Goal: Task Accomplishment & Management: Use online tool/utility

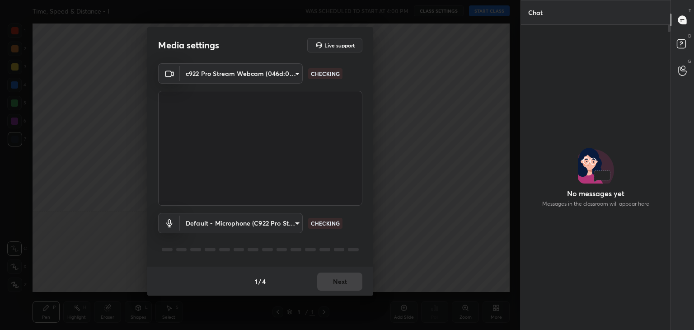
scroll to position [281, 147]
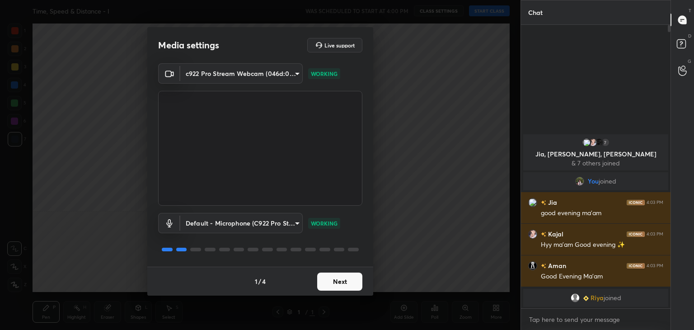
click at [345, 287] on button "Next" at bounding box center [339, 281] width 45 height 18
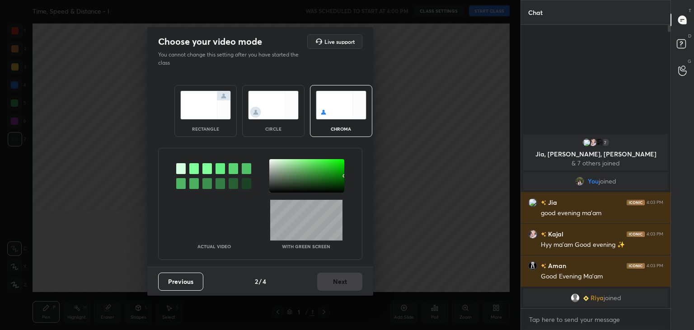
click at [268, 112] on img at bounding box center [273, 105] width 51 height 28
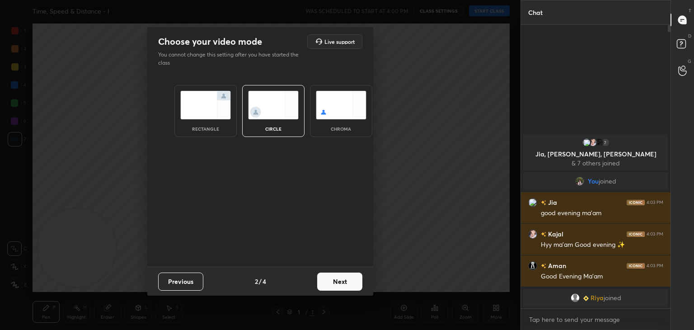
click at [339, 286] on button "Next" at bounding box center [339, 281] width 45 height 18
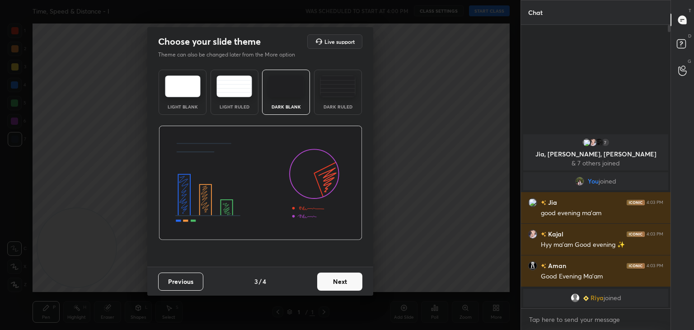
click at [339, 286] on button "Next" at bounding box center [339, 281] width 45 height 18
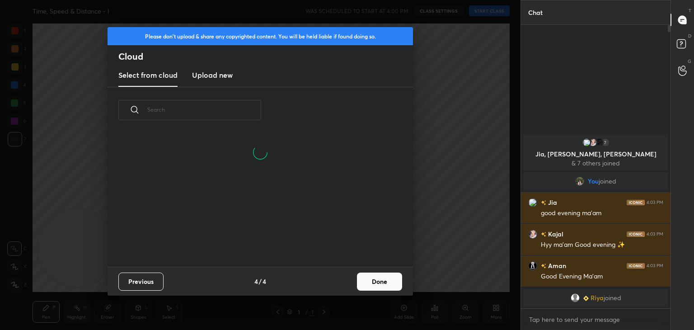
click at [374, 281] on button "Done" at bounding box center [379, 281] width 45 height 18
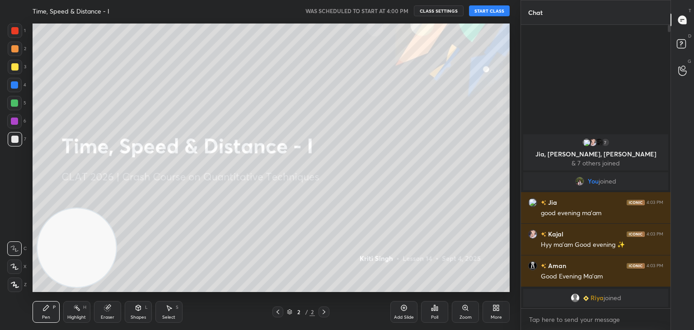
click at [498, 11] on button "START CLASS" at bounding box center [489, 10] width 41 height 11
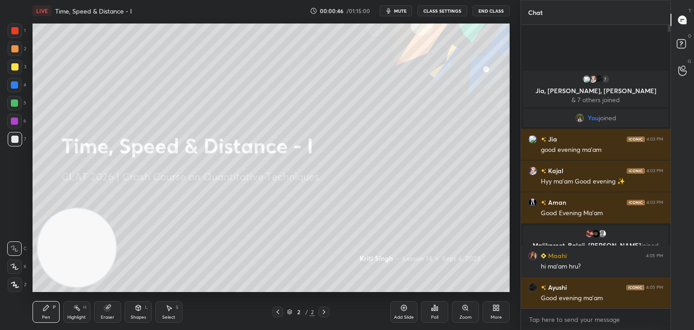
click at [15, 51] on div at bounding box center [14, 48] width 7 height 7
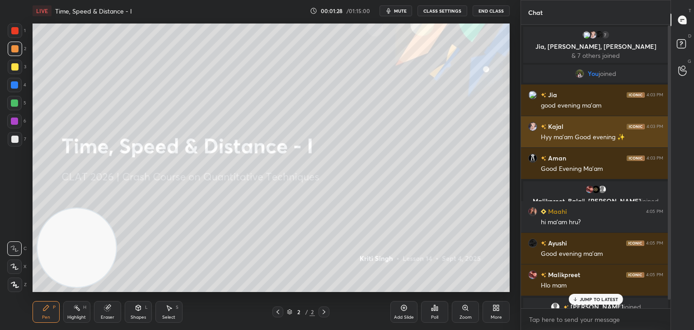
scroll to position [9, 0]
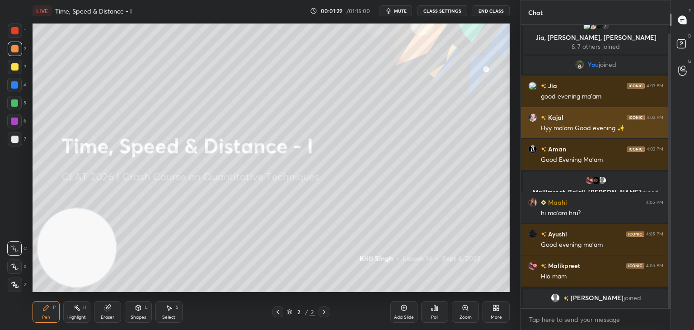
click at [539, 113] on div "grid" at bounding box center [534, 117] width 13 height 9
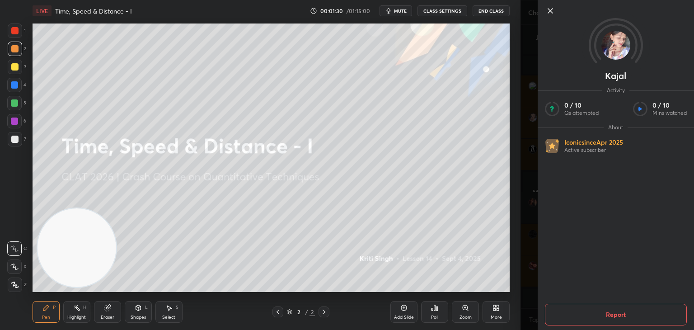
click at [550, 11] on icon at bounding box center [550, 11] width 5 height 5
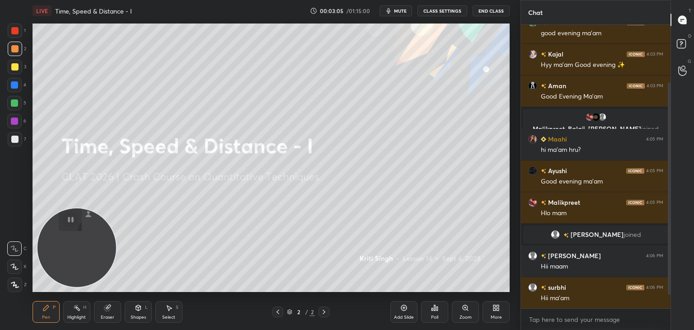
scroll to position [104, 0]
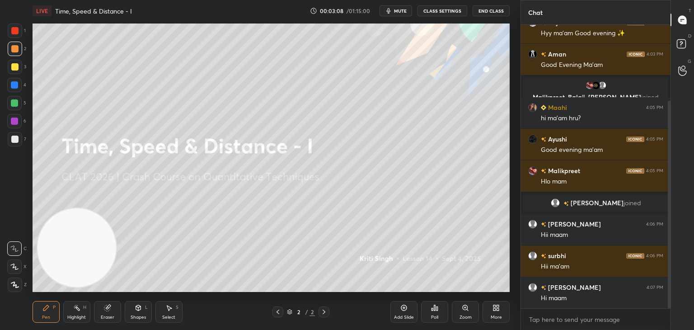
click at [405, 308] on icon at bounding box center [404, 307] width 3 height 3
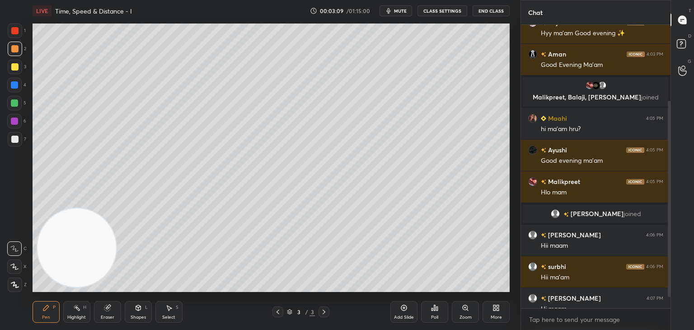
scroll to position [136, 0]
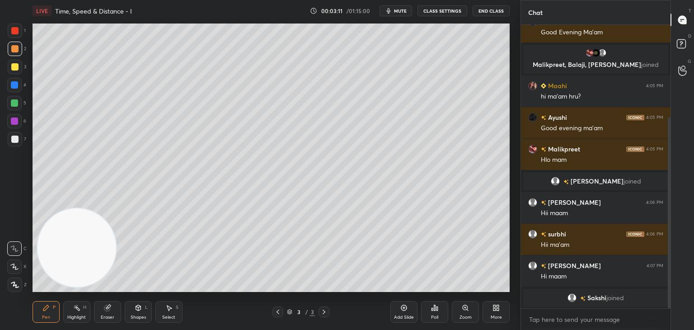
click at [14, 139] on div at bounding box center [14, 139] width 7 height 7
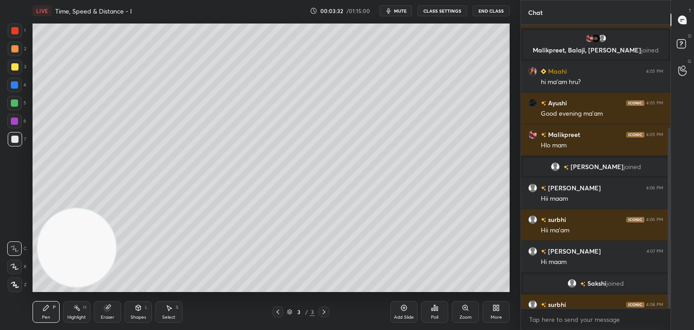
scroll to position [162, 0]
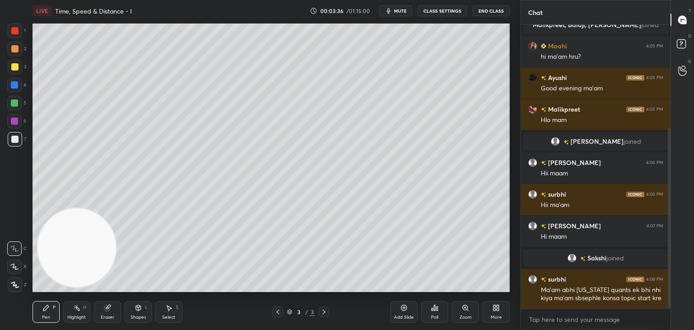
click at [19, 67] on div at bounding box center [15, 67] width 14 height 14
click at [404, 308] on icon at bounding box center [404, 307] width 3 height 3
click at [139, 311] on icon at bounding box center [138, 307] width 7 height 7
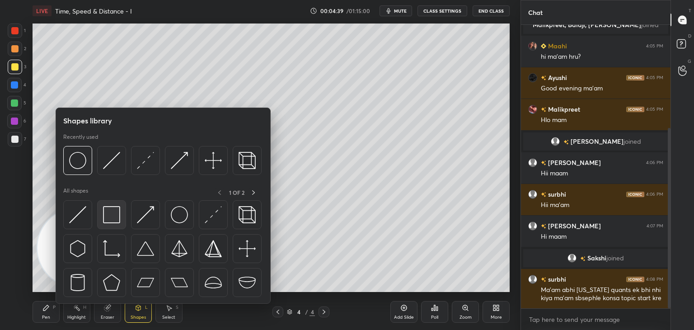
click at [122, 210] on div at bounding box center [111, 214] width 29 height 29
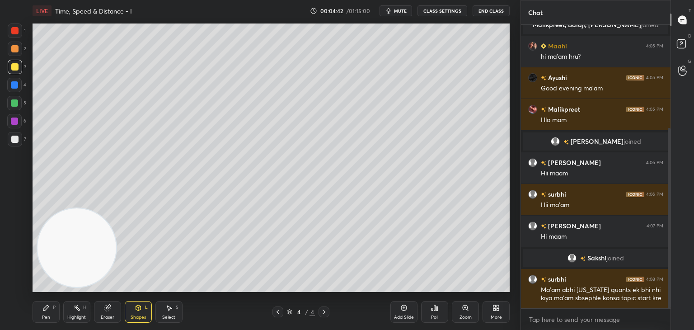
click at [43, 313] on div "Pen P" at bounding box center [46, 312] width 27 height 22
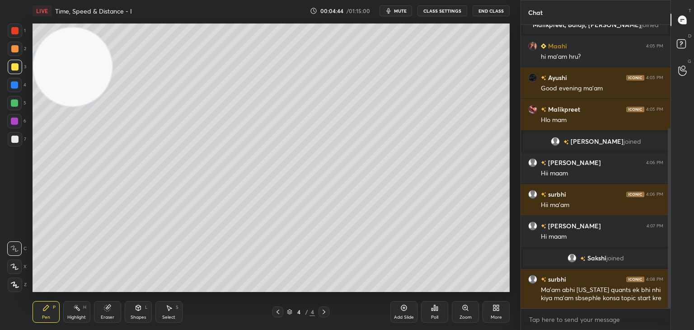
click at [14, 141] on div at bounding box center [14, 139] width 7 height 7
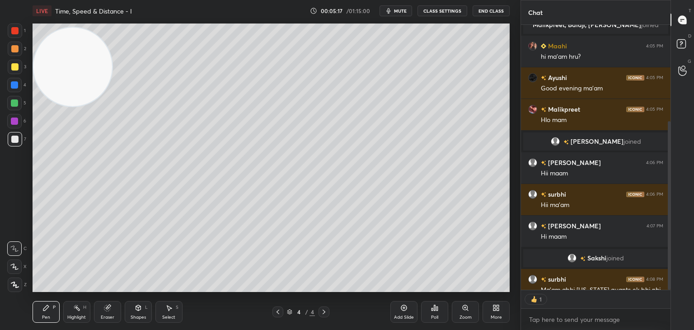
scroll to position [3, 3]
type textarea "x"
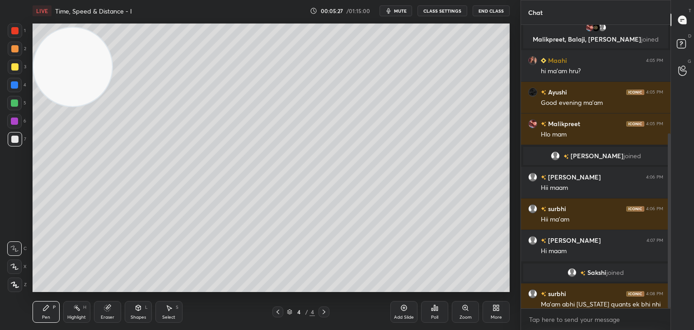
scroll to position [176, 0]
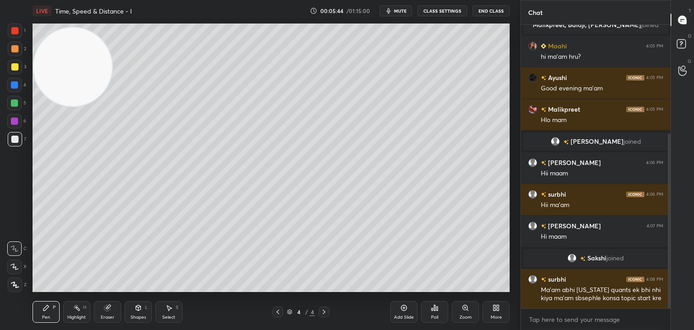
click at [406, 308] on icon at bounding box center [403, 307] width 7 height 7
click at [403, 303] on div "Add Slide" at bounding box center [403, 312] width 27 height 22
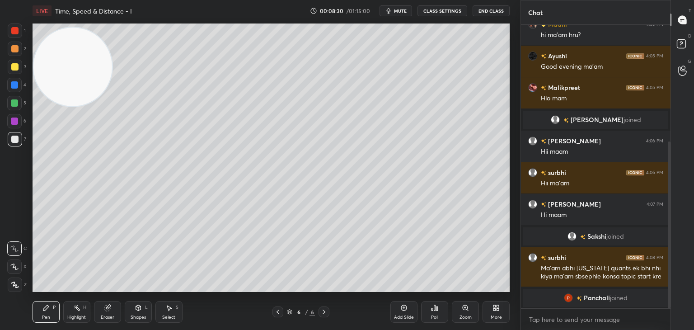
click at [287, 309] on icon at bounding box center [289, 311] width 5 height 5
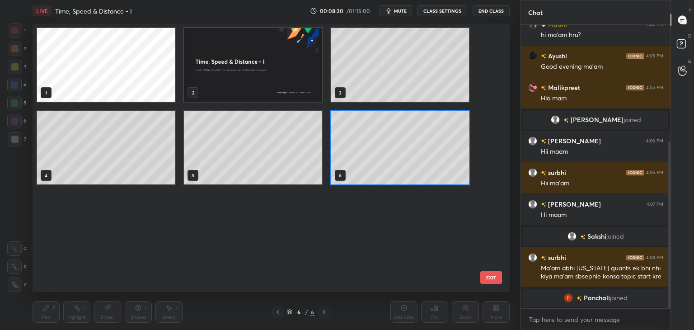
scroll to position [266, 473]
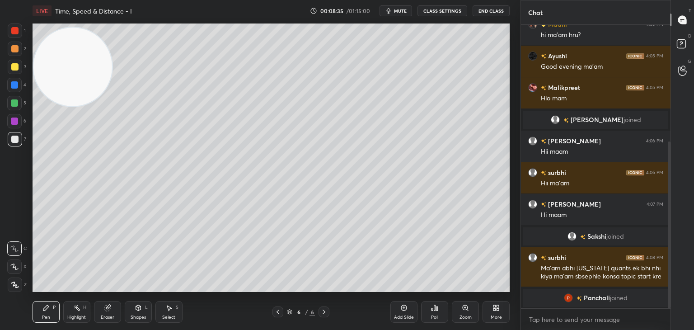
click at [403, 11] on span "mute" at bounding box center [400, 11] width 13 height 6
click at [491, 8] on button "End Class" at bounding box center [491, 10] width 37 height 11
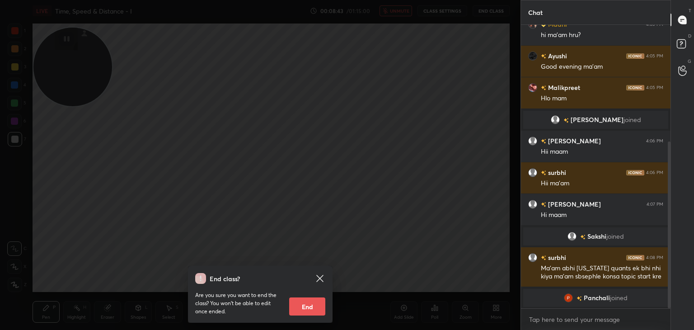
click at [372, 198] on div "End class? Are you sure you want to end the class? You won’t be able to edit on…" at bounding box center [260, 165] width 520 height 330
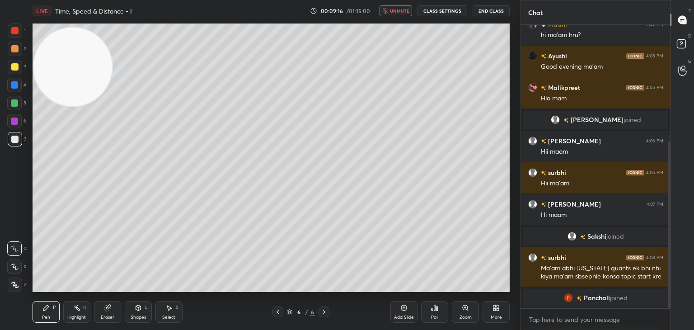
click at [398, 6] on button "unmute" at bounding box center [395, 10] width 33 height 11
click at [404, 309] on icon at bounding box center [403, 307] width 7 height 7
click at [492, 308] on icon at bounding box center [495, 307] width 7 height 7
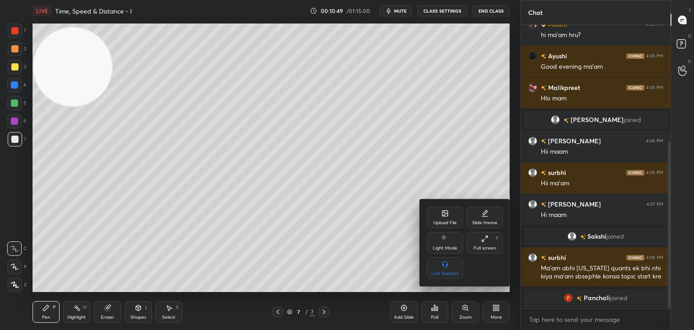
click at [441, 219] on div "Upload File" at bounding box center [445, 217] width 36 height 22
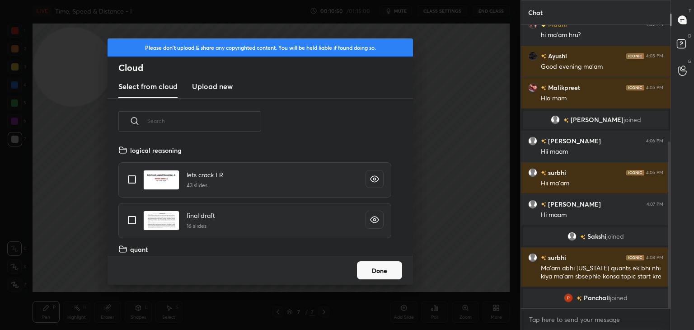
scroll to position [111, 290]
click at [222, 89] on h3 "Upload new" at bounding box center [212, 86] width 41 height 11
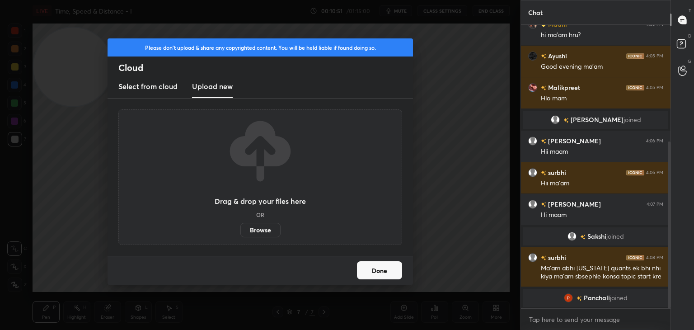
click at [273, 237] on label "Browse" at bounding box center [260, 230] width 40 height 14
click at [240, 237] on input "Browse" at bounding box center [240, 230] width 0 height 14
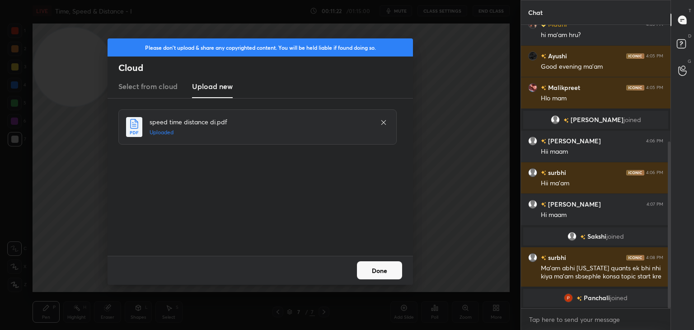
click at [384, 271] on button "Done" at bounding box center [379, 270] width 45 height 18
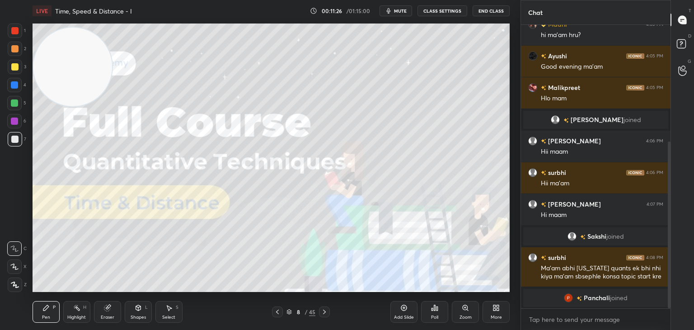
click at [289, 311] on icon at bounding box center [288, 311] width 5 height 5
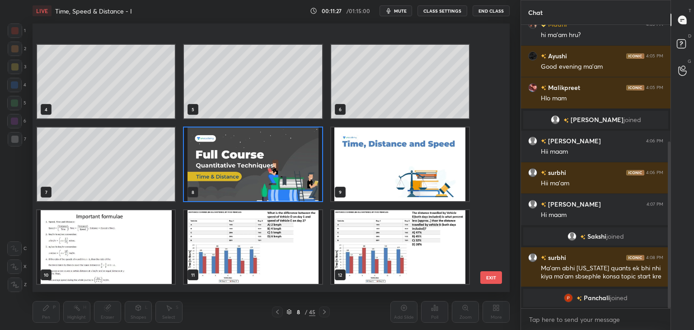
scroll to position [101, 0]
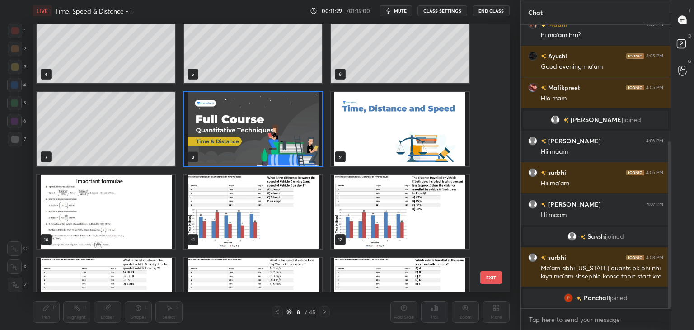
click at [142, 210] on img "grid" at bounding box center [106, 212] width 138 height 74
click at [140, 211] on img "grid" at bounding box center [106, 212] width 138 height 74
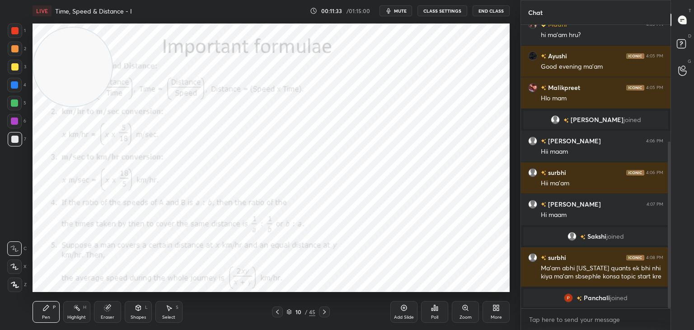
click at [27, 50] on div "1 2 3 4 5 6 7 C X Z C X Z E E Erase all H H" at bounding box center [14, 157] width 29 height 268
click at [16, 37] on div at bounding box center [15, 30] width 14 height 14
click at [325, 310] on icon at bounding box center [324, 311] width 7 height 7
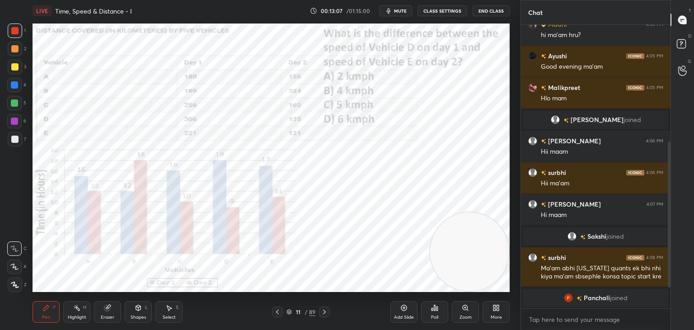
scroll to position [229, 0]
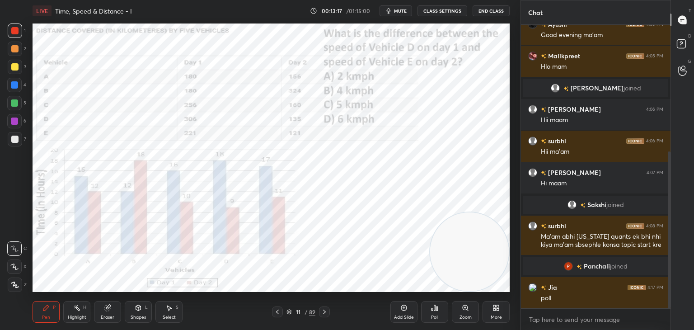
click at [434, 311] on div "Poll" at bounding box center [434, 312] width 27 height 22
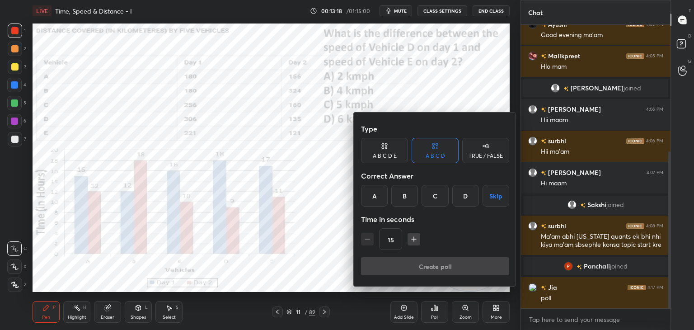
click at [461, 198] on div "D" at bounding box center [465, 196] width 27 height 22
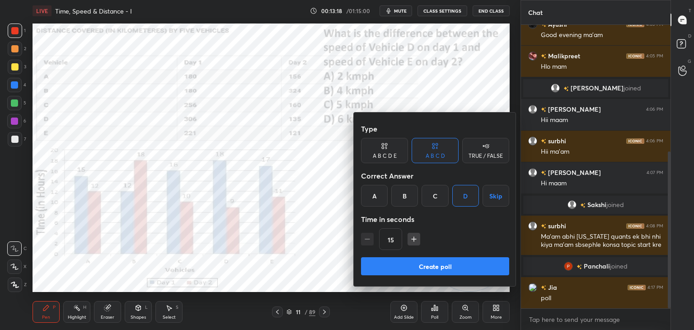
click at [412, 240] on icon "button" at bounding box center [413, 238] width 9 height 9
click at [410, 237] on icon "button" at bounding box center [413, 238] width 9 height 9
type input "45"
click at [405, 264] on button "Create poll" at bounding box center [435, 266] width 148 height 18
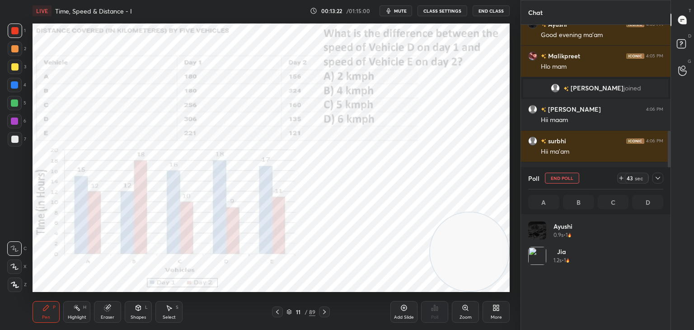
scroll to position [106, 132]
click at [407, 9] on span "mute" at bounding box center [400, 11] width 13 height 6
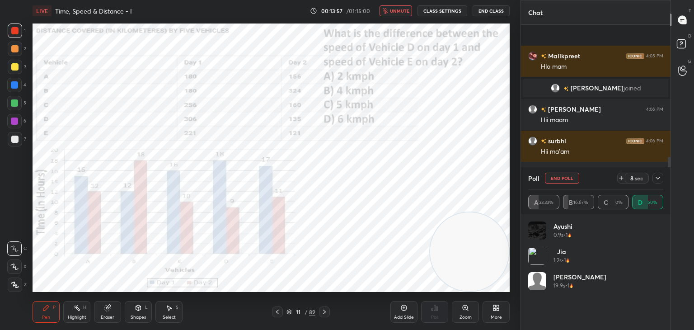
scroll to position [298, 0]
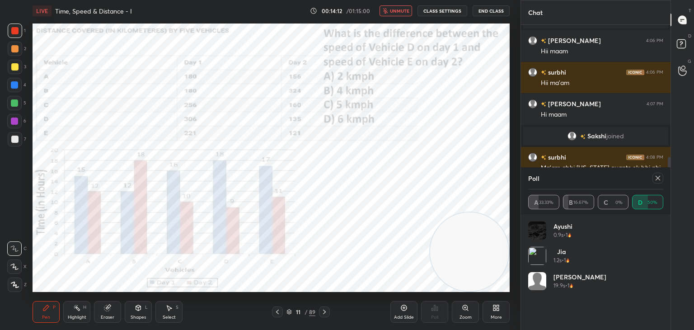
click at [403, 11] on span "unmute" at bounding box center [399, 11] width 19 height 6
click at [657, 174] on icon at bounding box center [657, 177] width 7 height 7
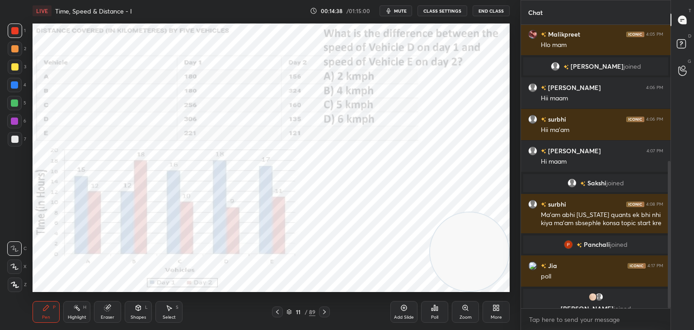
scroll to position [262, 0]
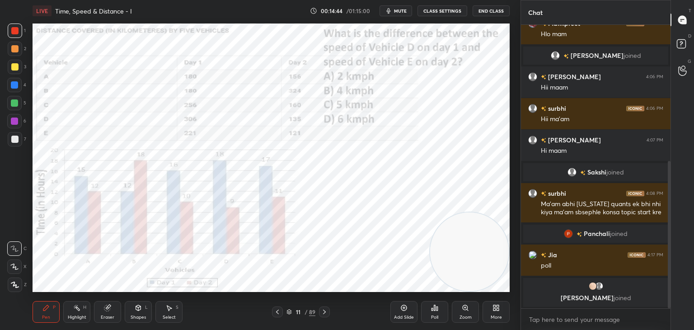
click at [325, 313] on icon at bounding box center [324, 311] width 7 height 7
click at [402, 11] on span "mute" at bounding box center [400, 11] width 13 height 6
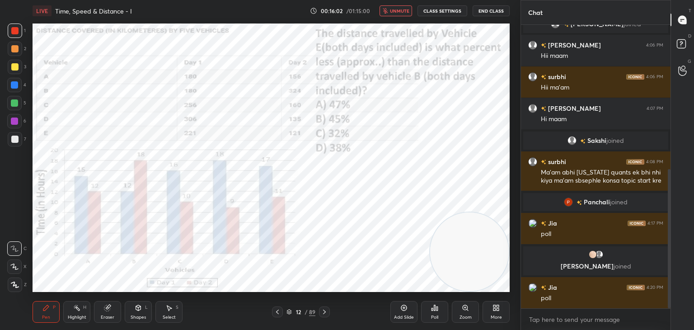
click at [434, 313] on div "Poll" at bounding box center [434, 312] width 27 height 22
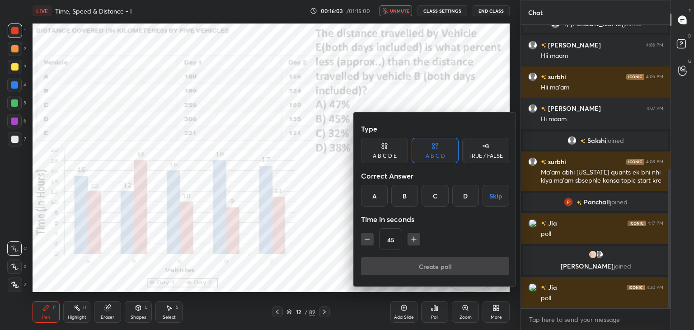
click at [380, 197] on div "A" at bounding box center [374, 196] width 27 height 22
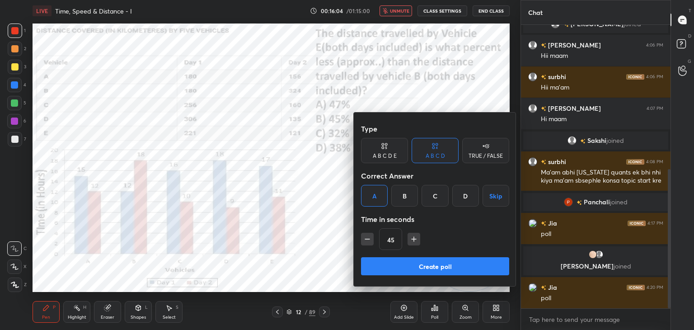
click at [396, 264] on button "Create poll" at bounding box center [435, 266] width 148 height 18
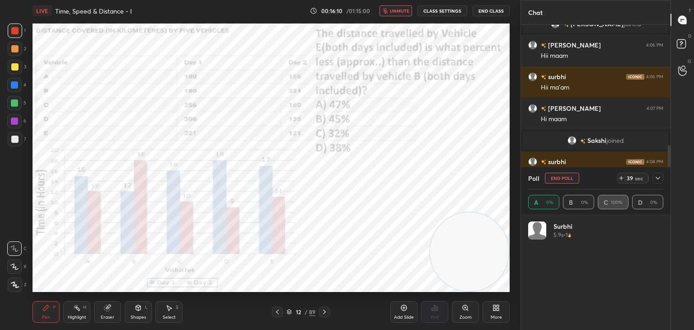
scroll to position [106, 132]
click at [409, 8] on span "unmute" at bounding box center [399, 11] width 19 height 6
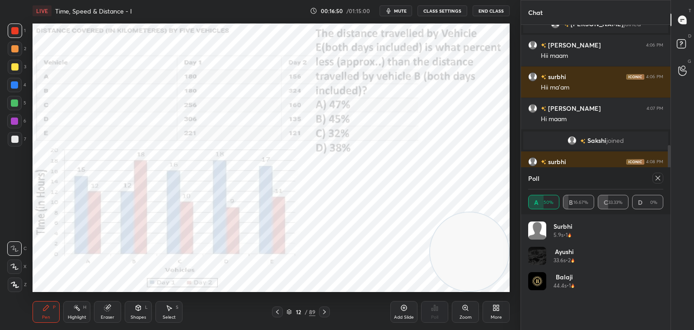
click at [654, 180] on icon at bounding box center [657, 177] width 7 height 7
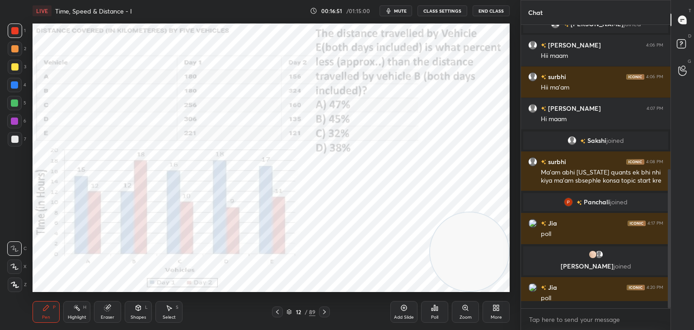
scroll to position [281, 147]
click at [322, 314] on icon at bounding box center [324, 311] width 7 height 7
click at [501, 13] on button "End Class" at bounding box center [491, 10] width 37 height 11
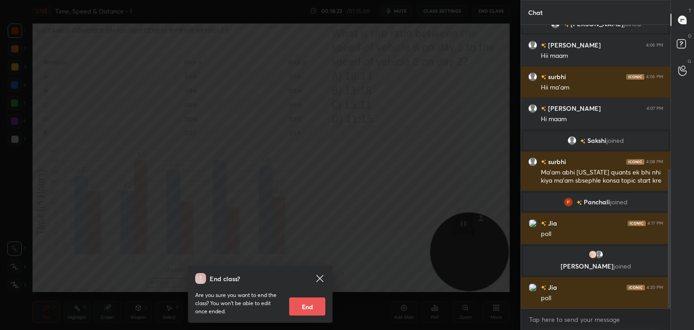
click at [370, 181] on div "End class? Are you sure you want to end the class? You won’t be able to edit on…" at bounding box center [260, 165] width 520 height 330
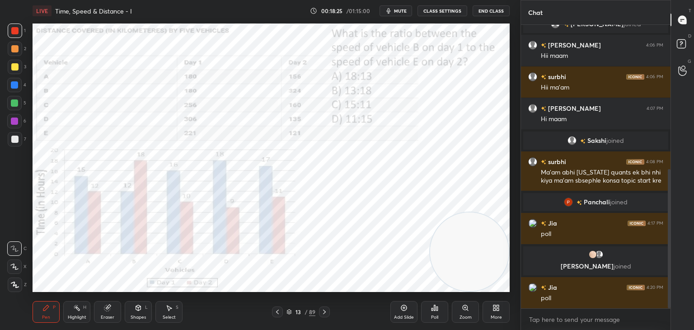
scroll to position [325, 0]
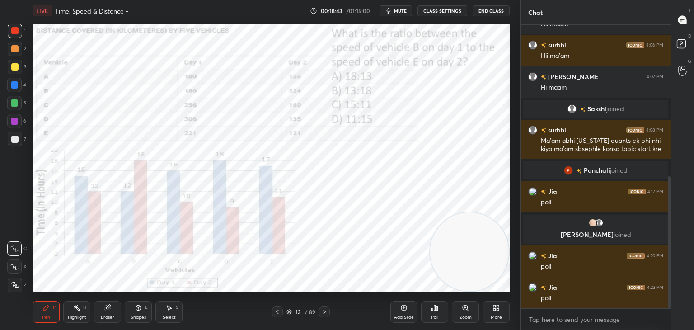
click at [432, 312] on div "Poll" at bounding box center [434, 312] width 27 height 22
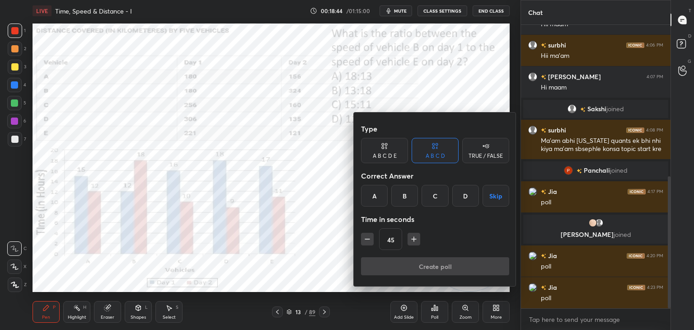
click at [432, 196] on div "C" at bounding box center [434, 196] width 27 height 22
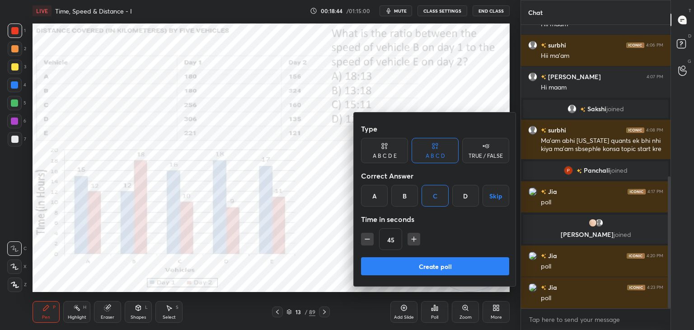
click at [410, 268] on button "Create poll" at bounding box center [435, 266] width 148 height 18
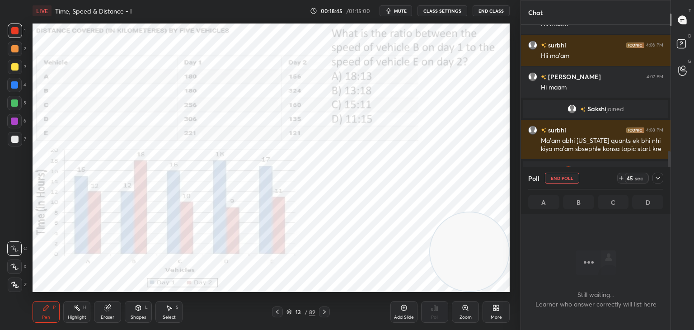
scroll to position [3, 3]
click at [403, 9] on span "mute" at bounding box center [400, 11] width 13 height 6
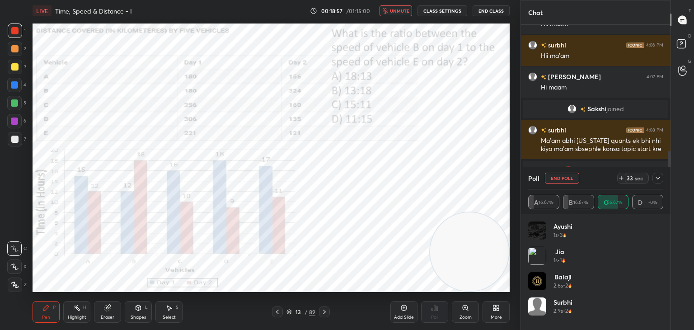
scroll to position [394, 0]
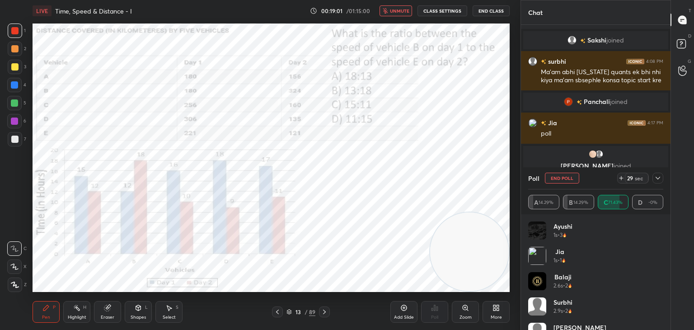
click at [658, 178] on icon at bounding box center [658, 178] width 5 height 3
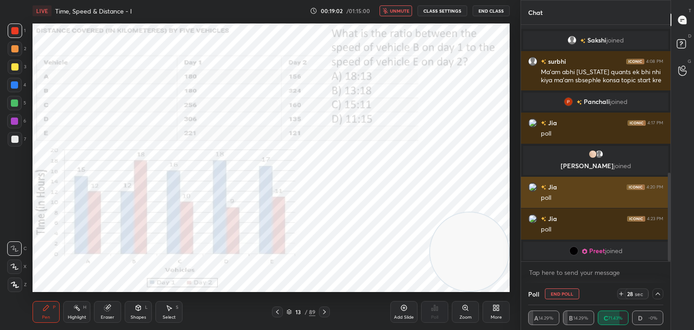
scroll to position [0, 3]
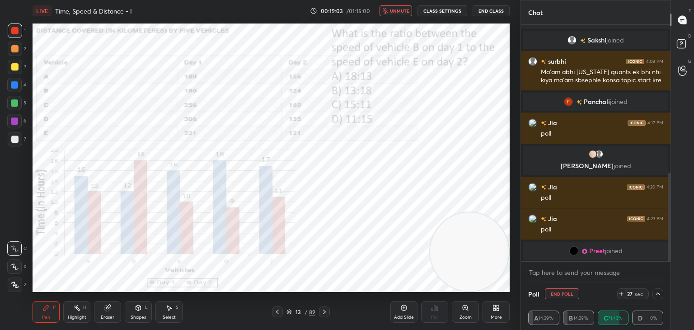
click at [412, 8] on button "unmute" at bounding box center [395, 10] width 33 height 11
click at [655, 294] on icon at bounding box center [657, 293] width 7 height 7
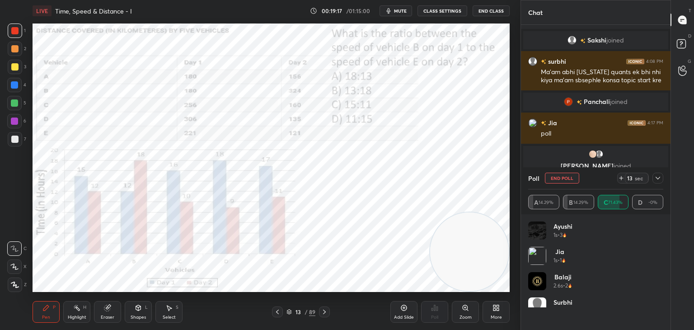
scroll to position [3, 3]
click at [569, 176] on button "End Poll" at bounding box center [562, 178] width 34 height 11
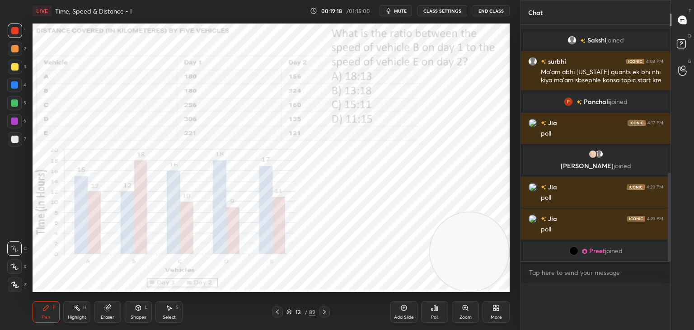
scroll to position [258, 147]
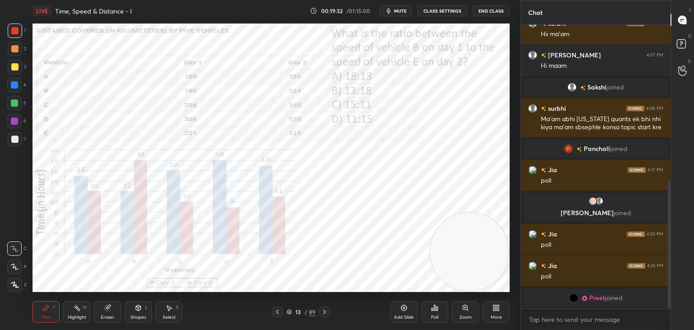
click at [324, 313] on icon at bounding box center [324, 311] width 3 height 5
type textarea "x"
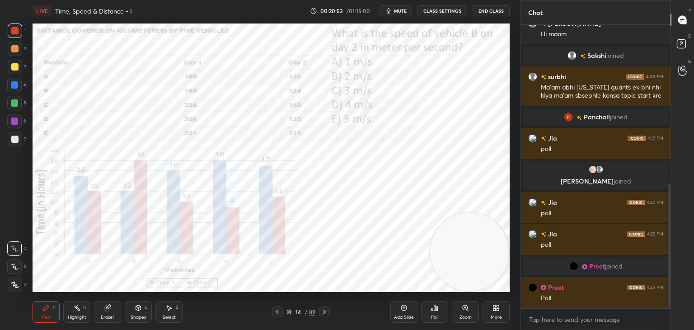
click at [435, 309] on icon at bounding box center [434, 307] width 1 height 5
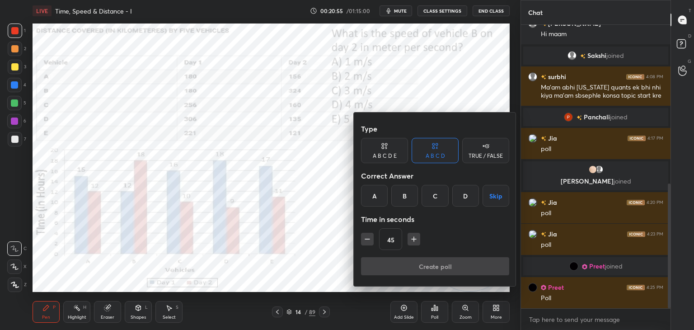
click at [393, 163] on div "A B C D E" at bounding box center [384, 150] width 47 height 25
click at [472, 201] on div "E" at bounding box center [473, 196] width 22 height 22
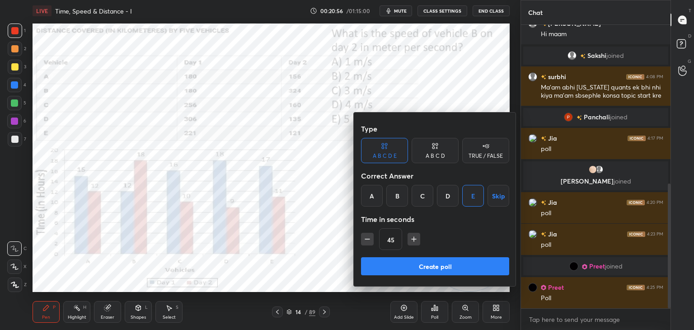
click at [370, 241] on icon "button" at bounding box center [367, 238] width 9 height 9
click at [368, 242] on icon "button" at bounding box center [367, 238] width 9 height 9
type input "15"
click at [388, 264] on button "Create poll" at bounding box center [435, 266] width 148 height 18
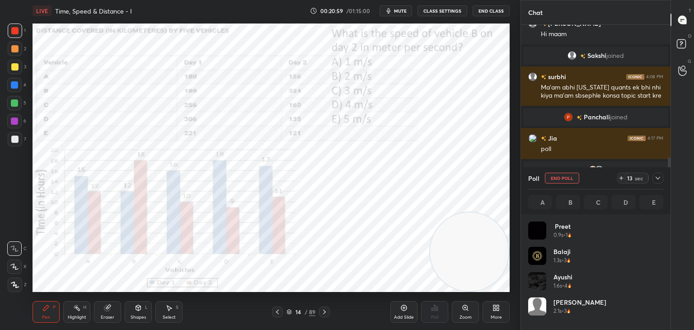
scroll to position [106, 132]
click at [395, 11] on button "mute" at bounding box center [395, 10] width 33 height 11
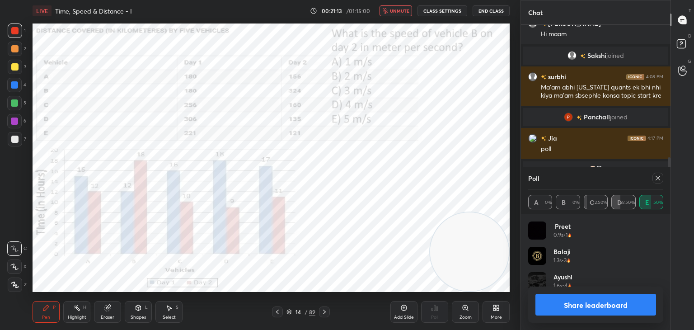
click at [400, 5] on div "LIVE Time, Speed & Distance - I 00:21:13 / 01:15:00 unmute CLASS SETTINGS End C…" at bounding box center [271, 11] width 477 height 22
click at [399, 10] on span "unmute" at bounding box center [399, 11] width 19 height 6
click at [656, 181] on icon at bounding box center [657, 177] width 7 height 7
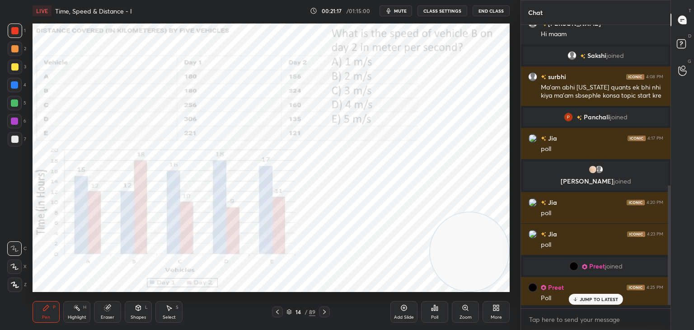
scroll to position [3, 3]
click at [289, 312] on icon at bounding box center [289, 310] width 5 height 2
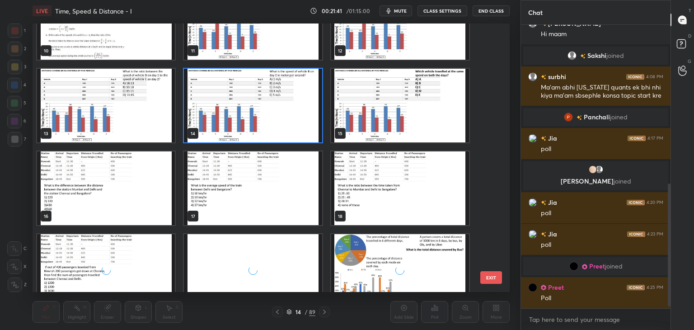
scroll to position [308, 0]
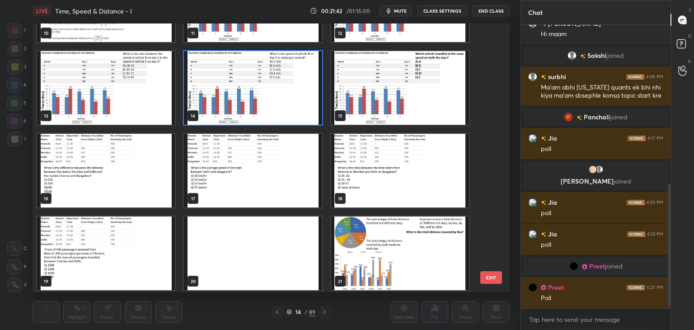
click at [419, 107] on img "grid" at bounding box center [400, 88] width 138 height 74
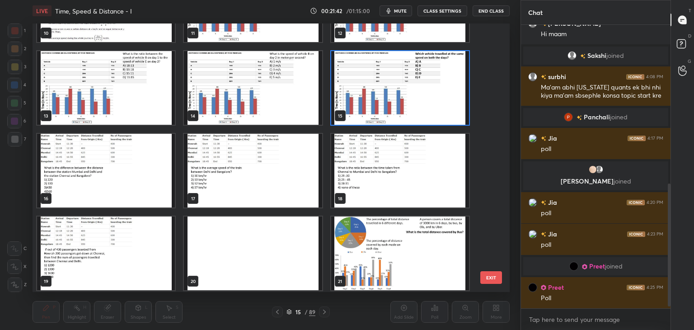
click at [415, 109] on img "grid" at bounding box center [400, 88] width 138 height 74
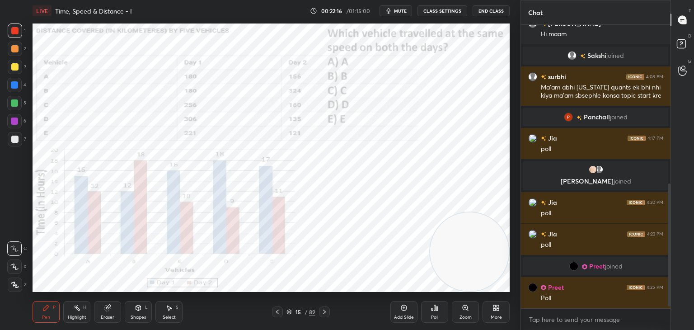
click at [431, 317] on div "Poll" at bounding box center [434, 317] width 7 height 5
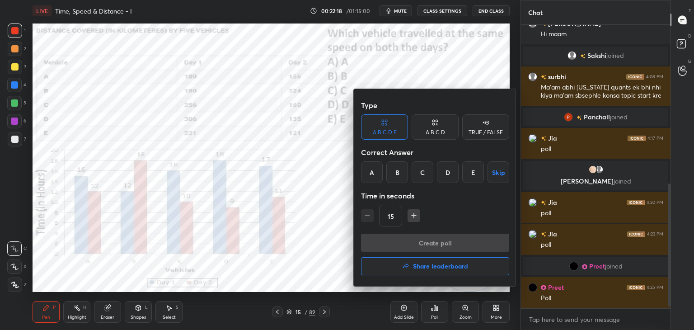
click at [419, 176] on div "C" at bounding box center [423, 172] width 22 height 22
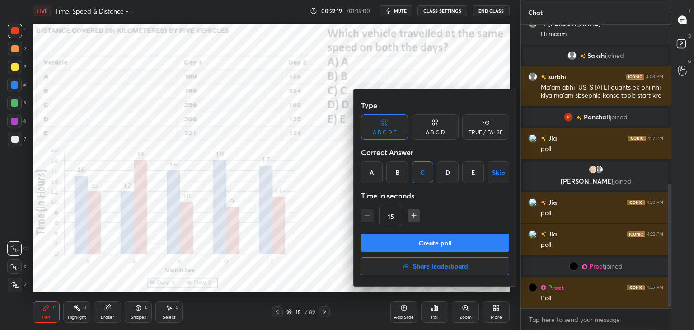
click at [399, 245] on button "Create poll" at bounding box center [435, 243] width 148 height 18
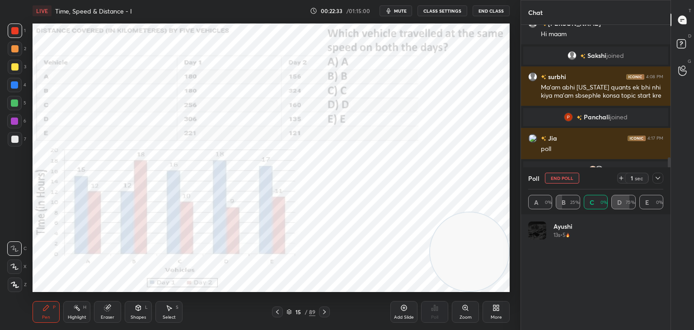
scroll to position [106, 132]
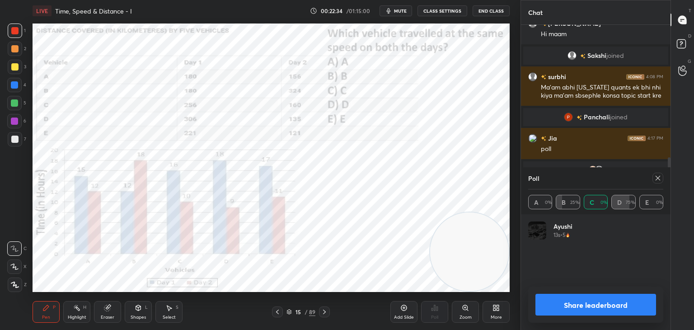
click at [565, 177] on div "Poll" at bounding box center [595, 178] width 135 height 22
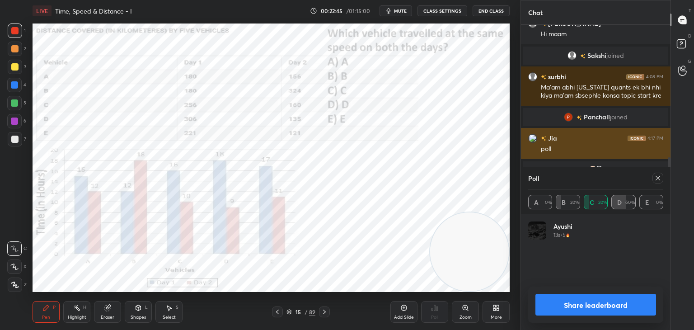
scroll to position [430, 0]
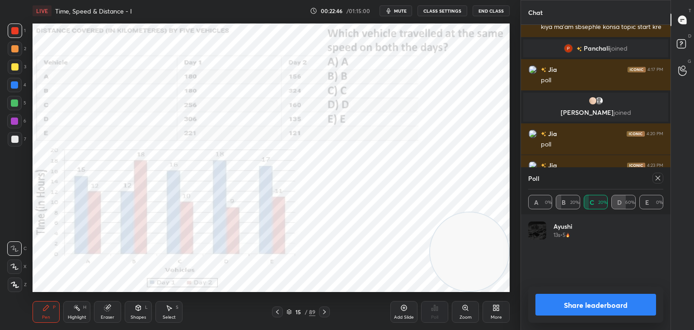
click at [660, 180] on icon at bounding box center [658, 178] width 5 height 5
type textarea "x"
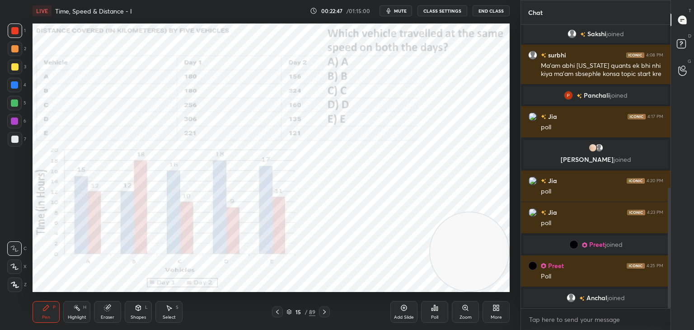
scroll to position [383, 0]
click at [323, 313] on icon at bounding box center [324, 311] width 7 height 7
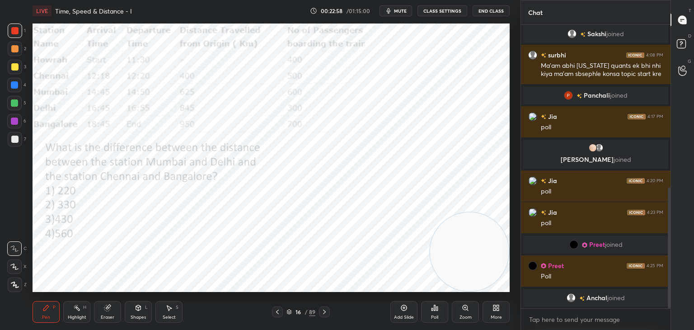
click at [327, 310] on icon at bounding box center [324, 311] width 7 height 7
click at [281, 309] on div at bounding box center [277, 311] width 11 height 11
click at [281, 308] on div at bounding box center [277, 311] width 11 height 11
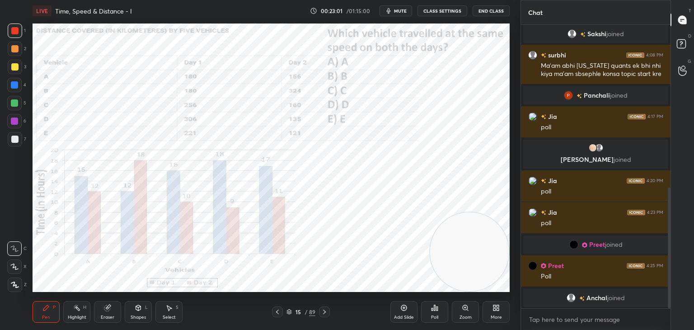
click at [327, 311] on icon at bounding box center [324, 311] width 7 height 7
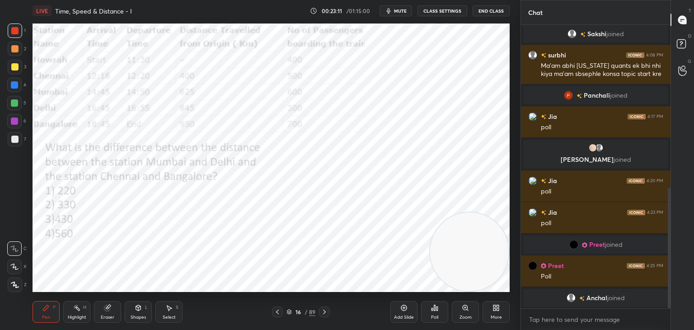
click at [402, 12] on span "mute" at bounding box center [400, 11] width 13 height 6
click at [406, 9] on span "unmute" at bounding box center [399, 11] width 19 height 6
click at [436, 311] on div "Poll" at bounding box center [434, 312] width 27 height 22
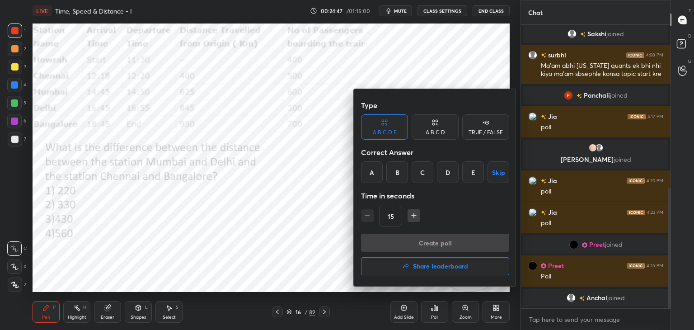
click at [436, 133] on div "A B C D" at bounding box center [435, 132] width 19 height 5
click at [402, 172] on div "B" at bounding box center [404, 172] width 27 height 22
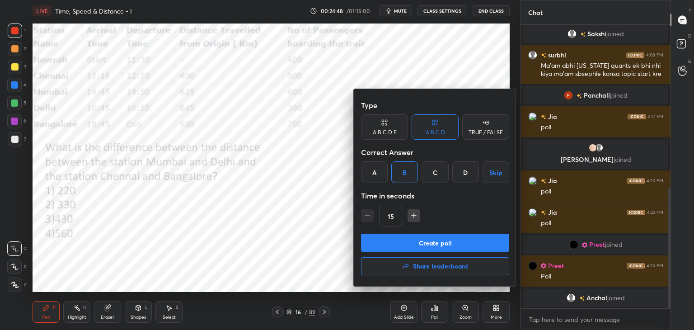
click at [414, 215] on icon "button" at bounding box center [413, 215] width 9 height 9
click at [414, 217] on icon "button" at bounding box center [413, 215] width 9 height 9
click at [414, 217] on icon "button" at bounding box center [414, 215] width 0 height 5
click at [415, 219] on icon "button" at bounding box center [413, 215] width 9 height 9
type input "75"
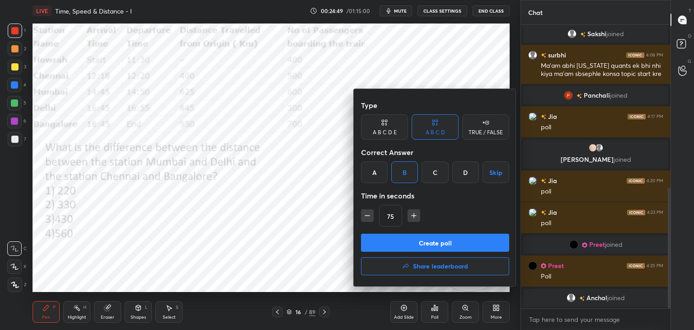
click at [403, 244] on button "Create poll" at bounding box center [435, 243] width 148 height 18
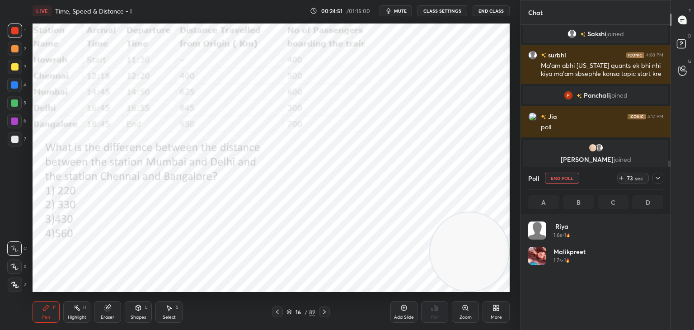
scroll to position [106, 132]
click at [348, 18] on div "LIVE Time, Speed & Distance - I 00:25:43 / 01:15:00 mute CLASS SETTINGS End Cla…" at bounding box center [271, 11] width 477 height 22
click at [104, 309] on icon at bounding box center [107, 308] width 6 height 6
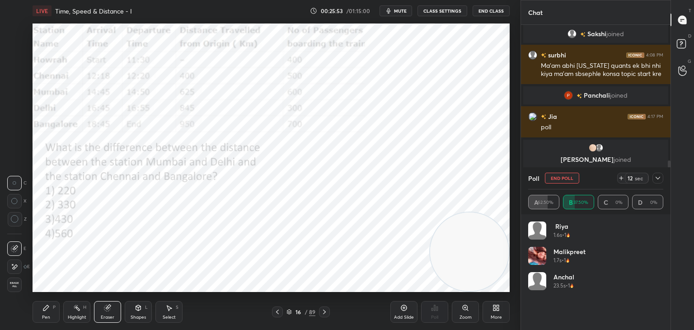
click at [17, 282] on span "Erase all" at bounding box center [15, 284] width 14 height 6
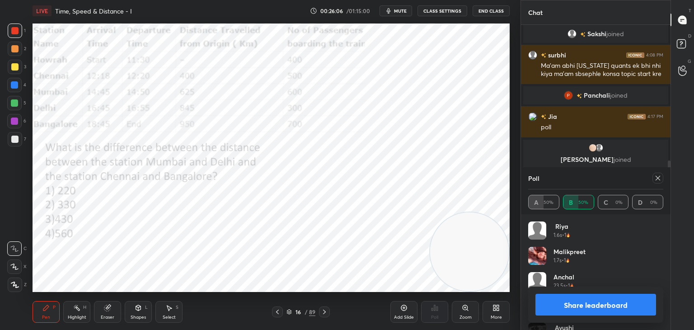
click at [656, 176] on icon at bounding box center [657, 177] width 7 height 7
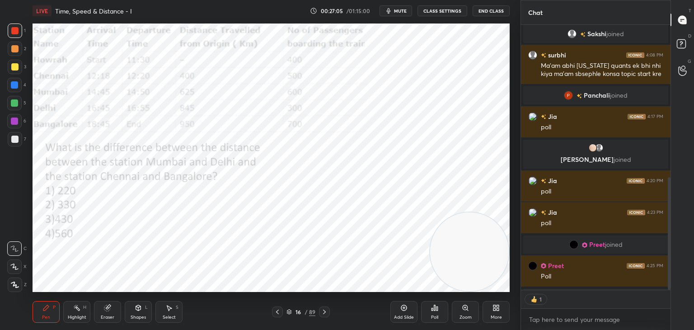
scroll to position [3, 3]
click at [324, 311] on icon at bounding box center [324, 311] width 7 height 7
click at [398, 12] on span "mute" at bounding box center [400, 11] width 13 height 6
click at [394, 18] on div "LIVE Time, Speed & Distance - I 00:28:29 / 01:15:00 unmute CLASS SETTINGS End C…" at bounding box center [271, 11] width 477 height 22
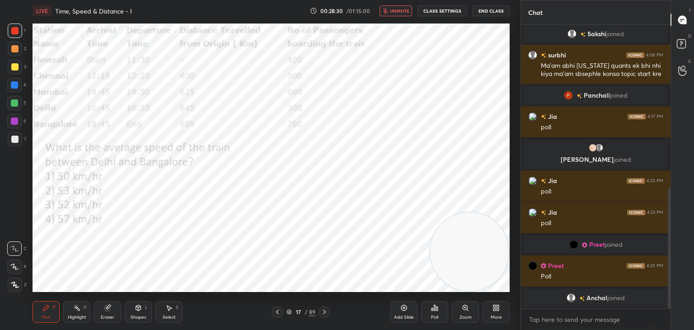
click at [398, 14] on button "unmute" at bounding box center [395, 10] width 33 height 11
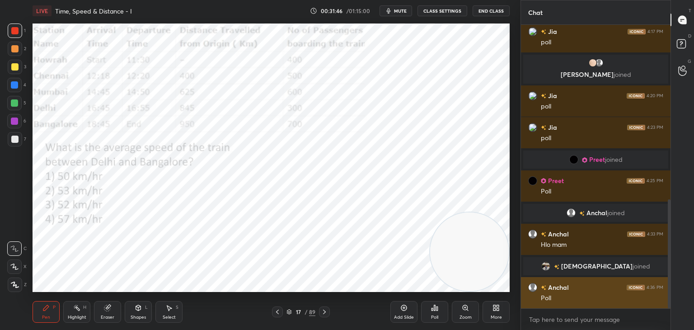
scroll to position [484, 0]
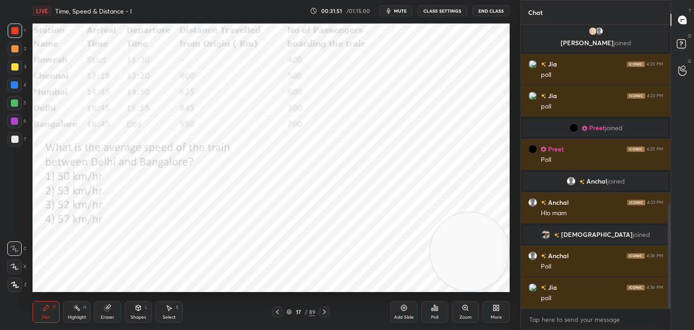
click at [440, 316] on div "Poll" at bounding box center [434, 312] width 27 height 22
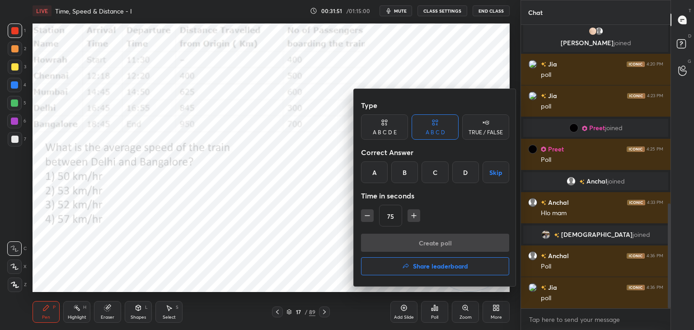
click at [493, 172] on button "Skip" at bounding box center [495, 172] width 27 height 22
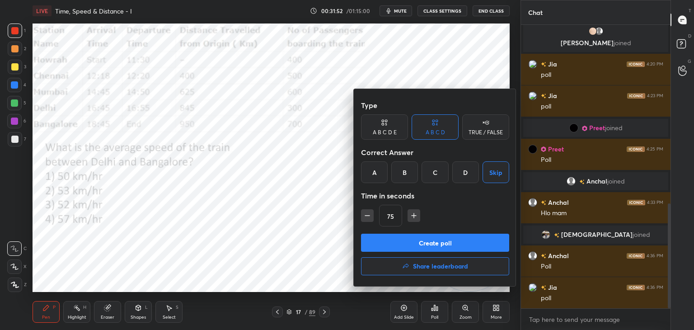
click at [403, 243] on button "Create poll" at bounding box center [435, 243] width 148 height 18
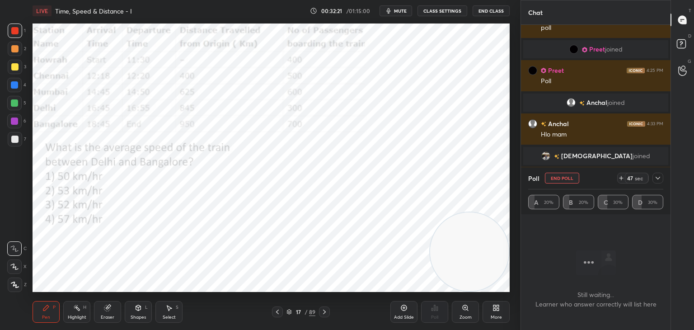
scroll to position [595, 0]
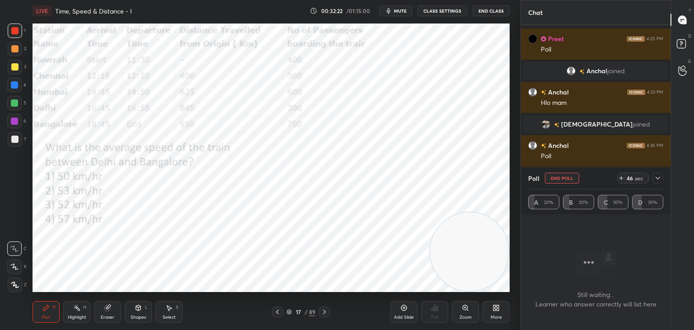
click at [657, 179] on icon at bounding box center [657, 177] width 7 height 7
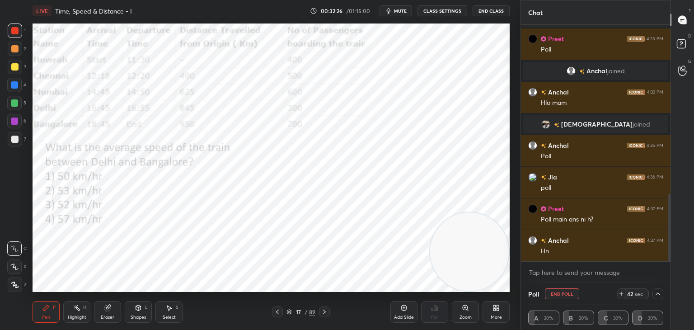
click at [552, 292] on button "End Poll" at bounding box center [562, 293] width 34 height 11
type textarea "x"
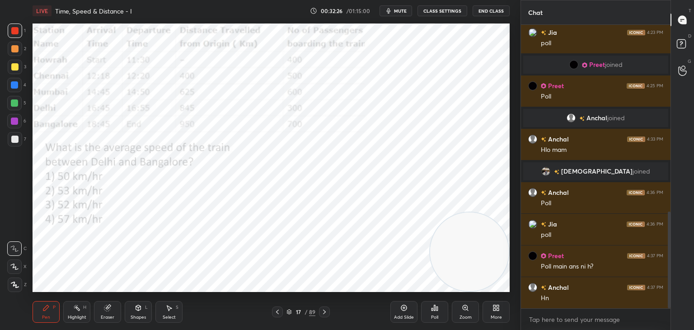
scroll to position [3, 3]
click at [114, 305] on div "Eraser" at bounding box center [107, 312] width 27 height 22
click at [16, 284] on span "Erase all" at bounding box center [15, 284] width 14 height 6
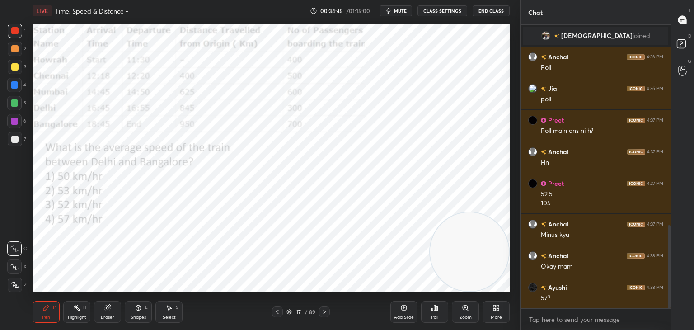
scroll to position [715, 0]
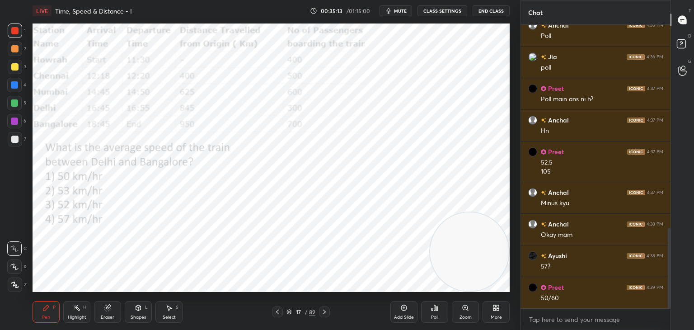
click at [435, 309] on icon at bounding box center [434, 307] width 1 height 5
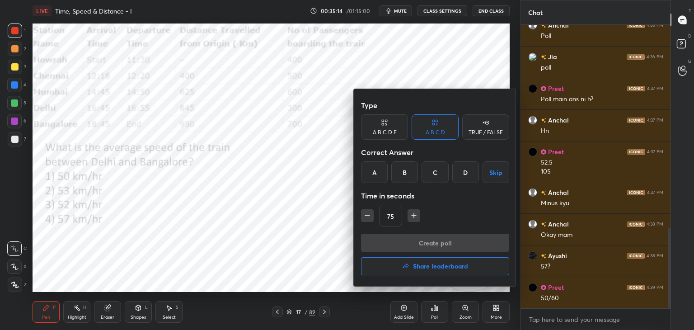
click at [466, 176] on div "D" at bounding box center [465, 172] width 27 height 22
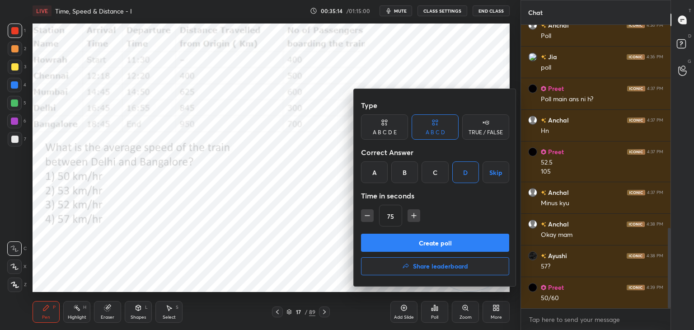
click at [371, 216] on icon "button" at bounding box center [367, 215] width 9 height 9
click at [367, 218] on icon "button" at bounding box center [367, 215] width 9 height 9
click at [367, 219] on icon "button" at bounding box center [367, 215] width 9 height 9
type input "30"
click at [383, 243] on button "Create poll" at bounding box center [435, 243] width 148 height 18
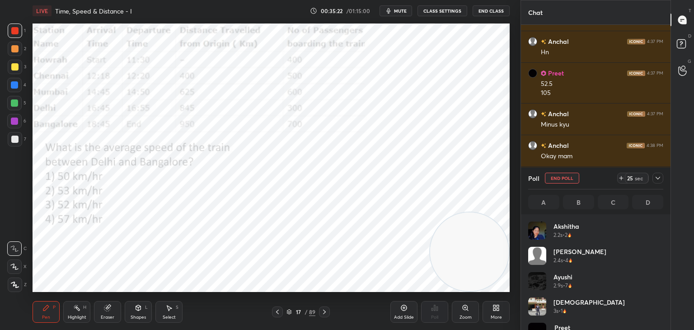
scroll to position [18, 0]
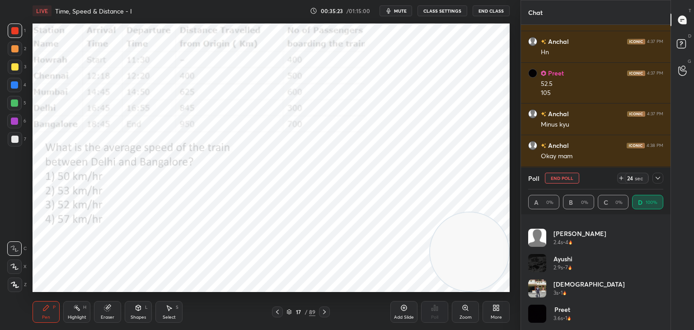
click at [656, 176] on icon at bounding box center [657, 177] width 7 height 7
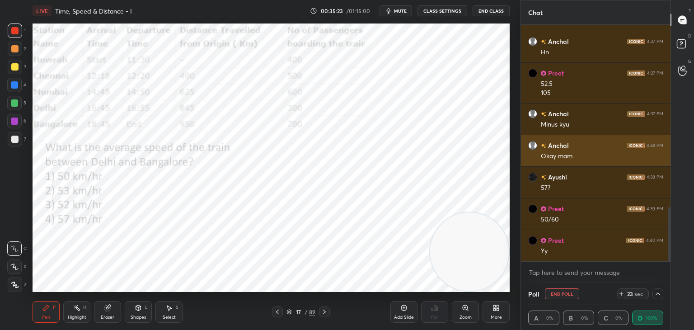
scroll to position [0, 0]
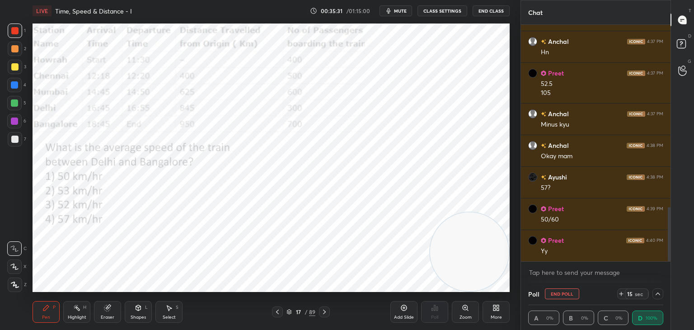
click at [323, 313] on icon at bounding box center [324, 311] width 7 height 7
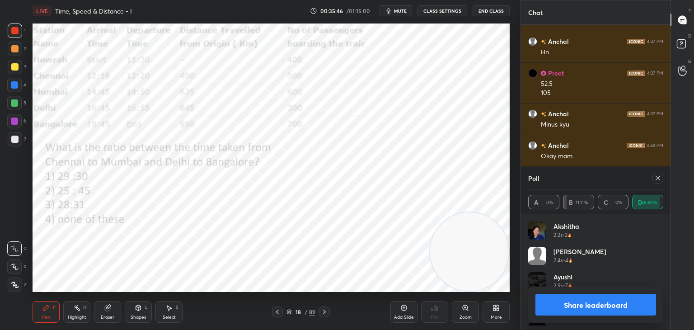
scroll to position [105, 132]
click at [402, 12] on span "mute" at bounding box center [400, 11] width 13 height 6
click at [659, 180] on icon at bounding box center [657, 177] width 7 height 7
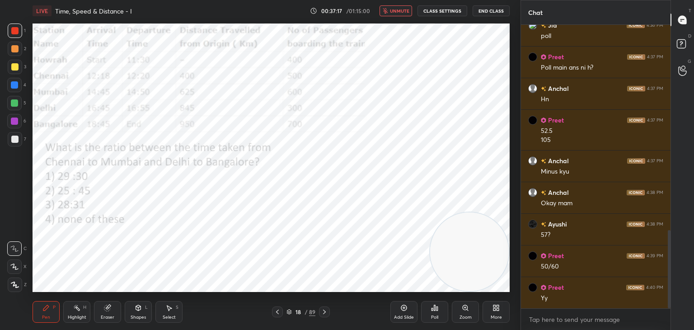
scroll to position [778, 0]
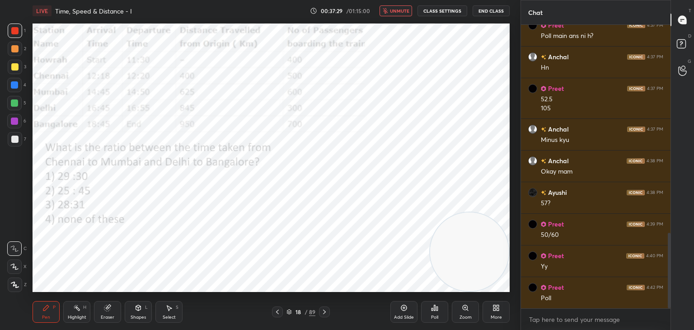
click at [432, 317] on div "Poll" at bounding box center [434, 317] width 7 height 5
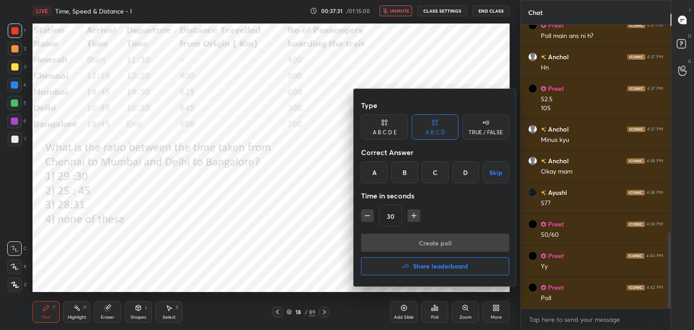
click at [462, 174] on div "D" at bounding box center [465, 172] width 27 height 22
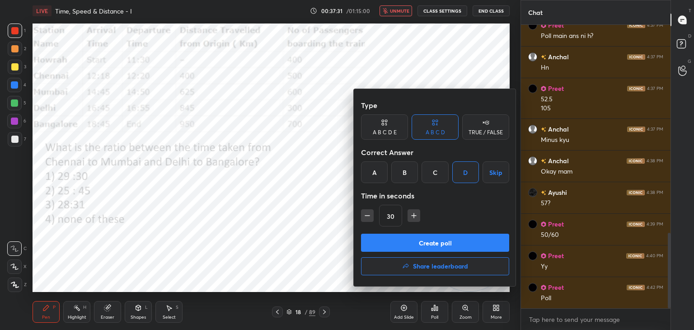
click at [445, 242] on button "Create poll" at bounding box center [435, 243] width 148 height 18
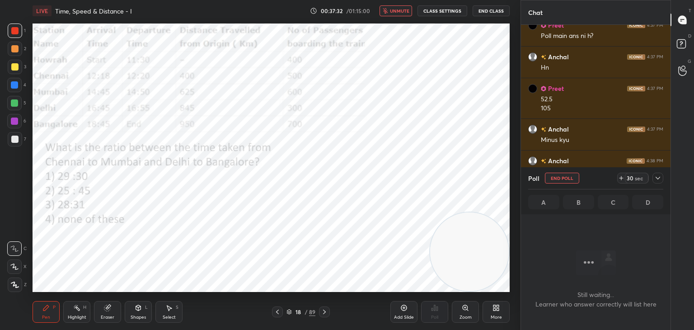
scroll to position [3, 3]
click at [621, 179] on icon at bounding box center [621, 178] width 0 height 4
click at [403, 12] on span "unmute" at bounding box center [399, 11] width 19 height 6
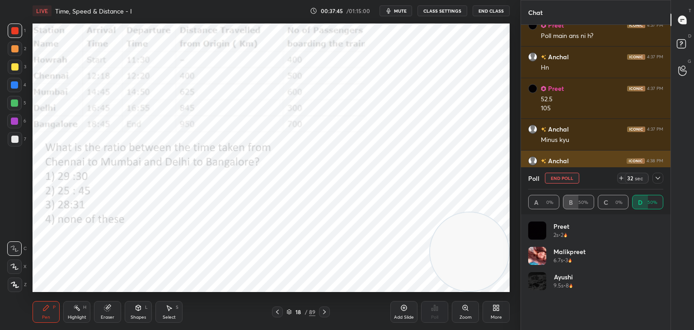
click at [660, 179] on icon at bounding box center [657, 177] width 7 height 7
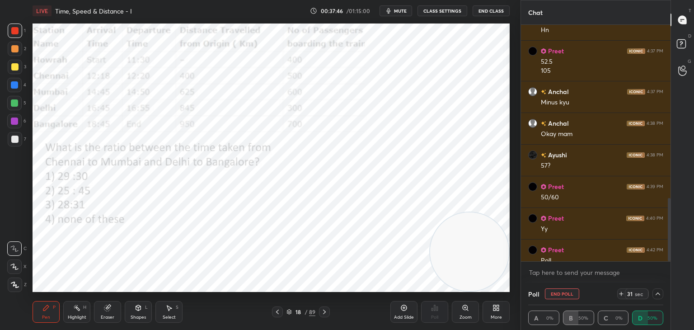
scroll to position [825, 0]
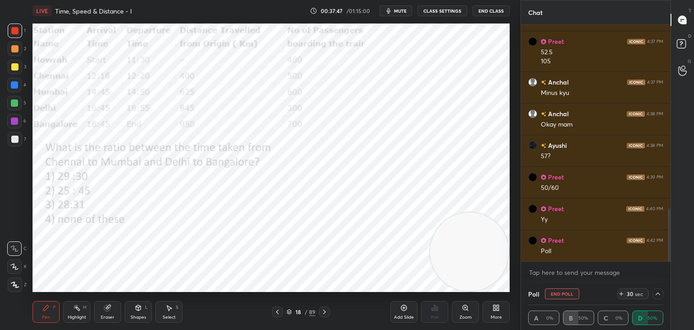
click at [290, 311] on icon at bounding box center [289, 310] width 5 height 2
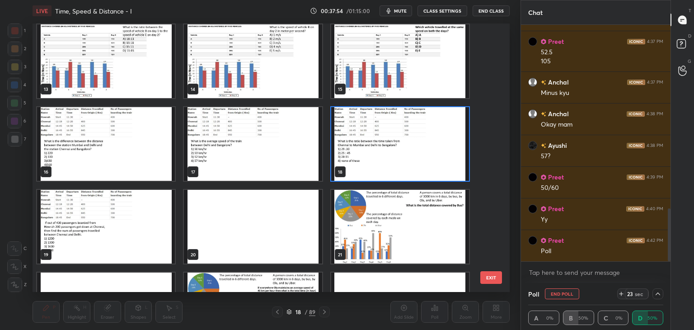
scroll to position [328, 0]
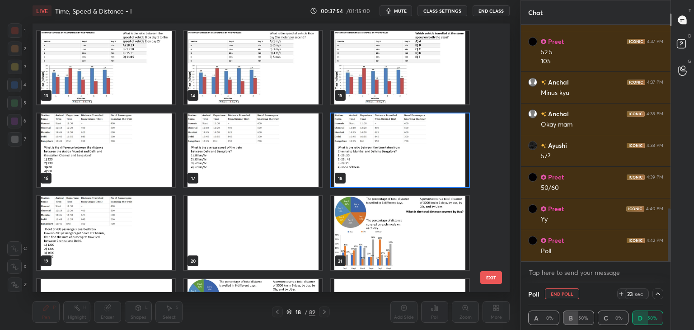
click at [393, 173] on img "grid" at bounding box center [400, 150] width 138 height 74
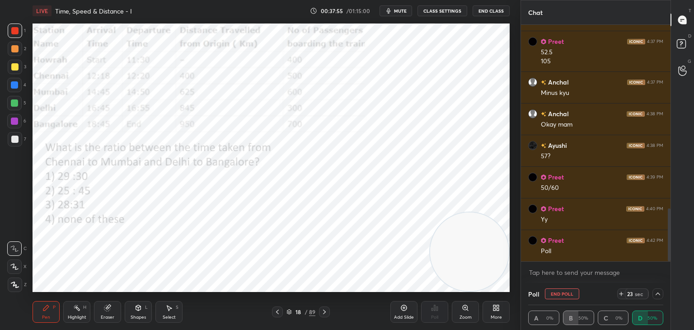
click at [392, 175] on img "grid" at bounding box center [400, 150] width 138 height 74
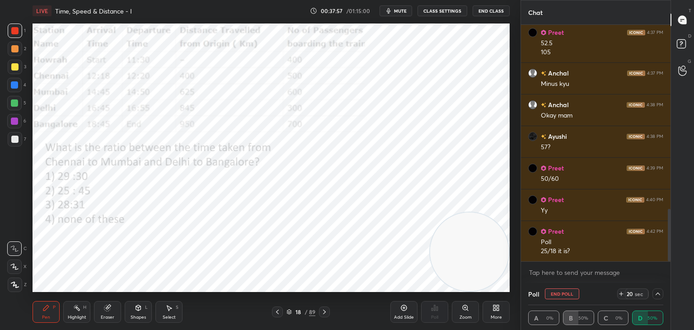
click at [564, 291] on button "End Poll" at bounding box center [562, 293] width 34 height 11
type textarea "x"
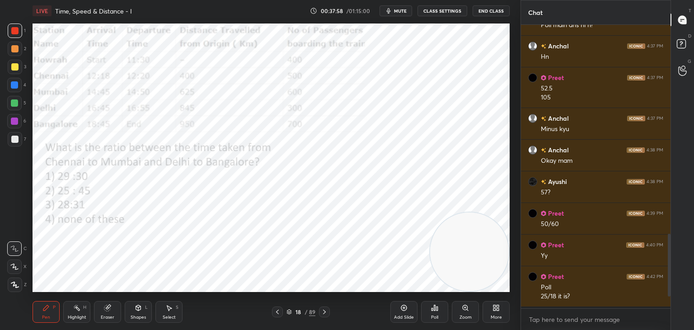
scroll to position [787, 0]
click at [280, 314] on icon at bounding box center [277, 311] width 7 height 7
click at [322, 313] on icon at bounding box center [324, 311] width 7 height 7
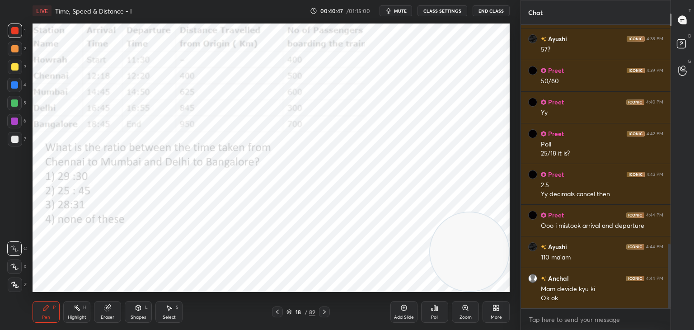
scroll to position [963, 0]
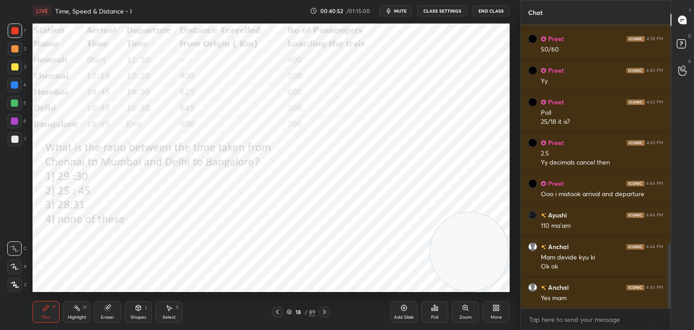
click at [327, 314] on icon at bounding box center [324, 311] width 7 height 7
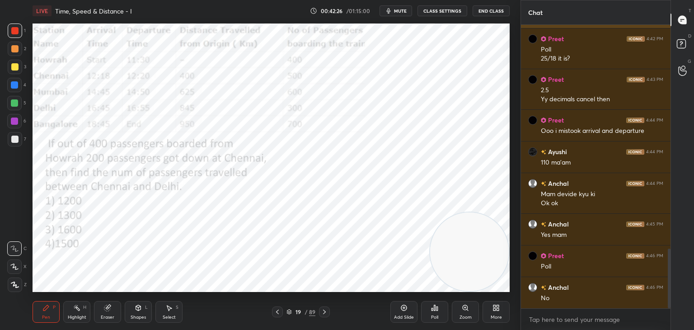
scroll to position [1058, 0]
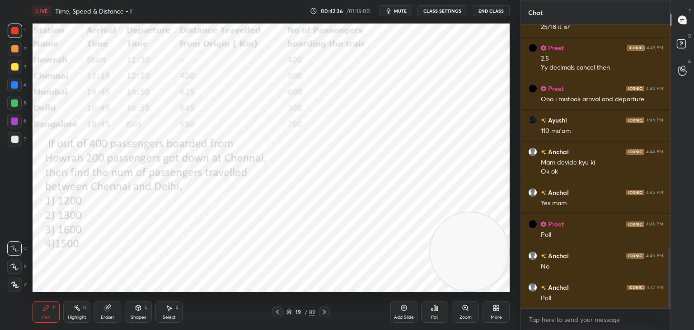
click at [432, 311] on div "Poll" at bounding box center [434, 312] width 27 height 22
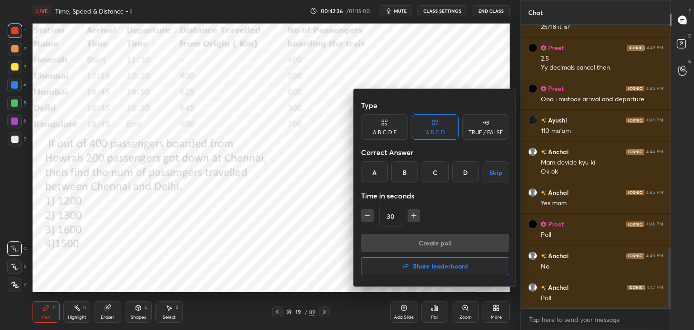
click at [405, 170] on div "B" at bounding box center [404, 172] width 27 height 22
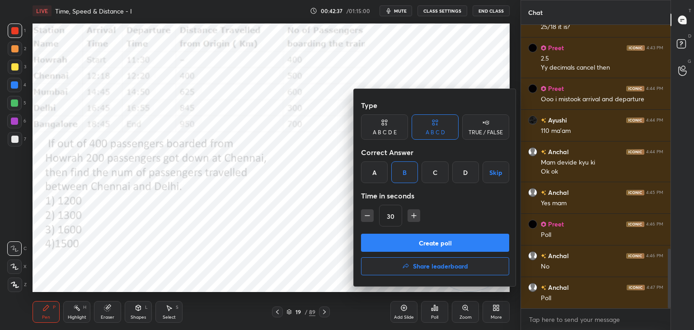
click at [412, 219] on icon "button" at bounding box center [413, 215] width 9 height 9
type input "45"
click at [412, 239] on button "Create poll" at bounding box center [435, 243] width 148 height 18
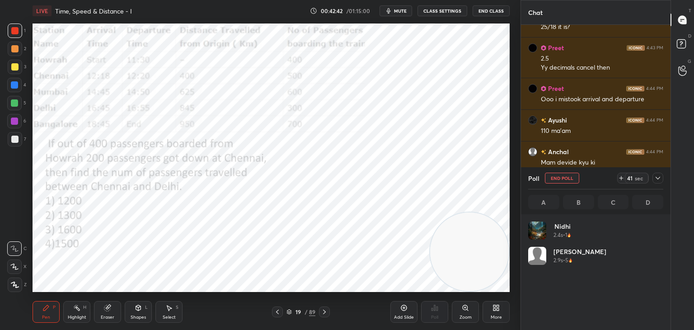
scroll to position [106, 132]
click at [403, 11] on span "mute" at bounding box center [400, 11] width 13 height 6
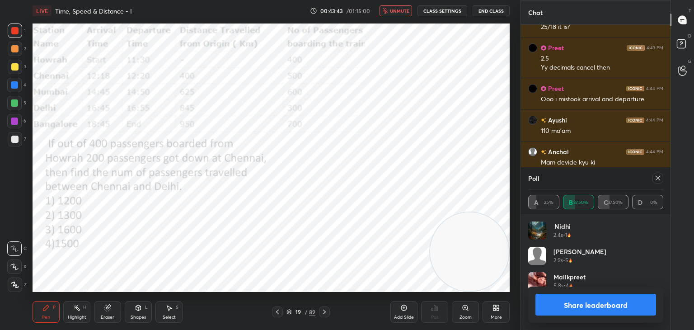
click at [401, 11] on span "unmute" at bounding box center [399, 11] width 19 height 6
click at [656, 179] on icon at bounding box center [657, 177] width 7 height 7
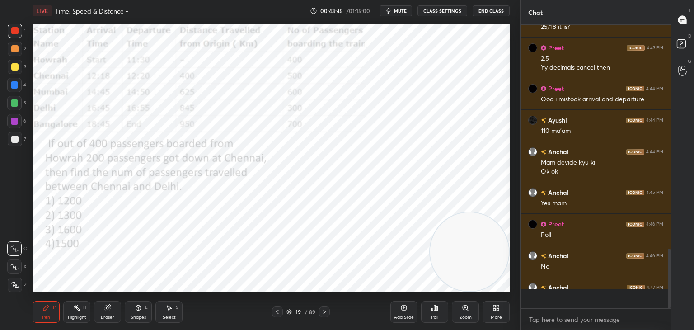
scroll to position [3, 3]
click at [11, 31] on div at bounding box center [14, 30] width 7 height 7
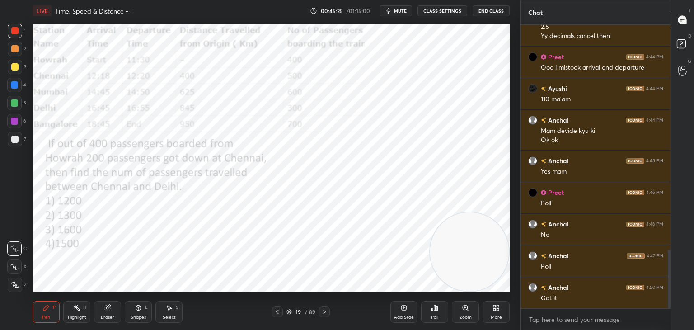
click at [290, 312] on icon at bounding box center [288, 311] width 5 height 5
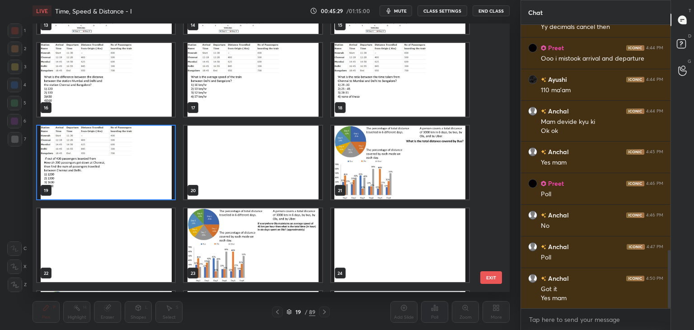
scroll to position [398, 0]
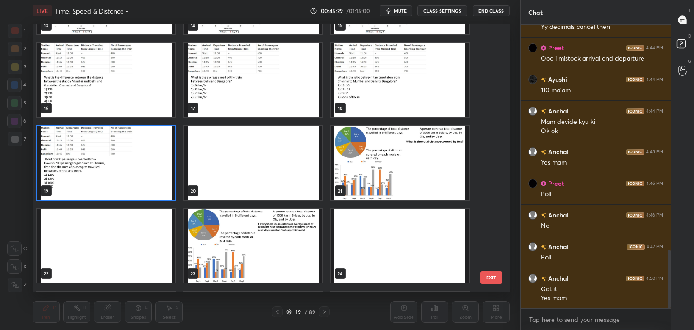
click at [270, 166] on img "grid" at bounding box center [253, 163] width 138 height 74
click at [266, 170] on img "grid" at bounding box center [253, 163] width 138 height 74
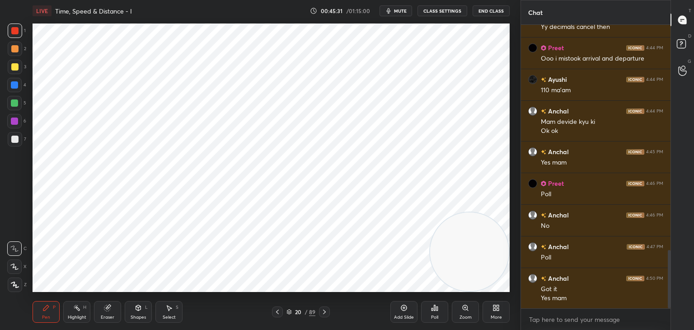
click at [15, 82] on div at bounding box center [14, 84] width 7 height 7
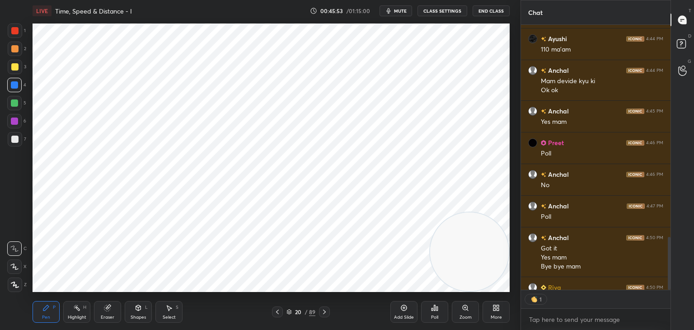
scroll to position [3, 3]
click at [488, 12] on button "End Class" at bounding box center [491, 10] width 37 height 11
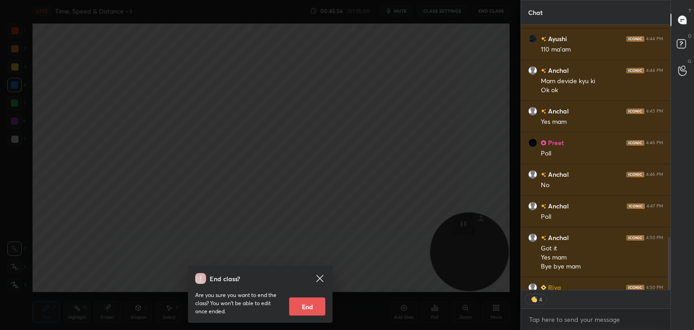
click at [313, 299] on button "End" at bounding box center [307, 306] width 36 height 18
type textarea "x"
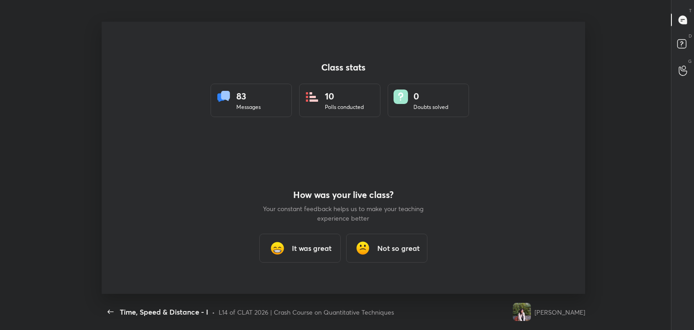
scroll to position [44904, 44490]
